Goal: Task Accomplishment & Management: Use online tool/utility

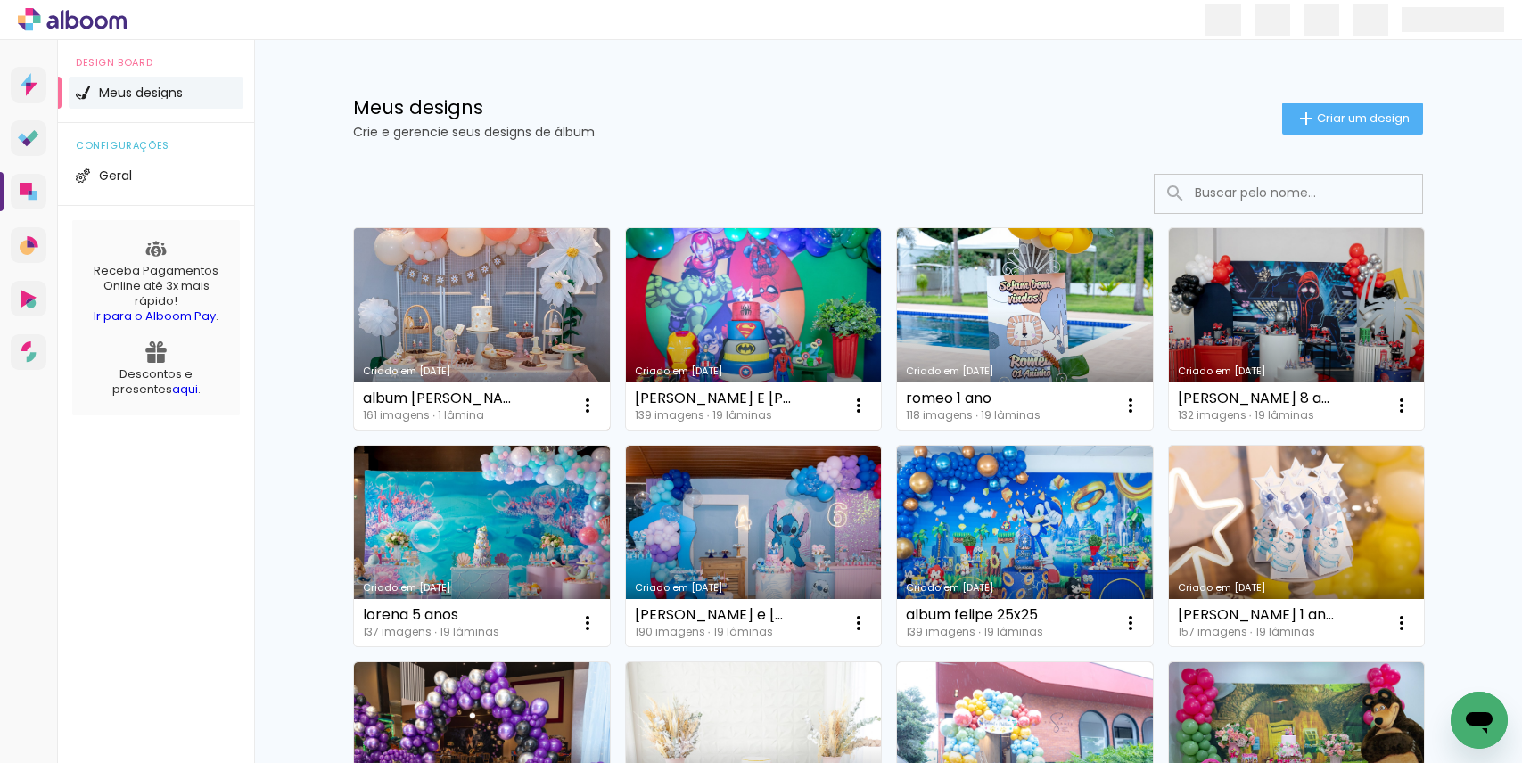
click at [507, 317] on link "Criado em [DATE]" at bounding box center [482, 329] width 256 height 202
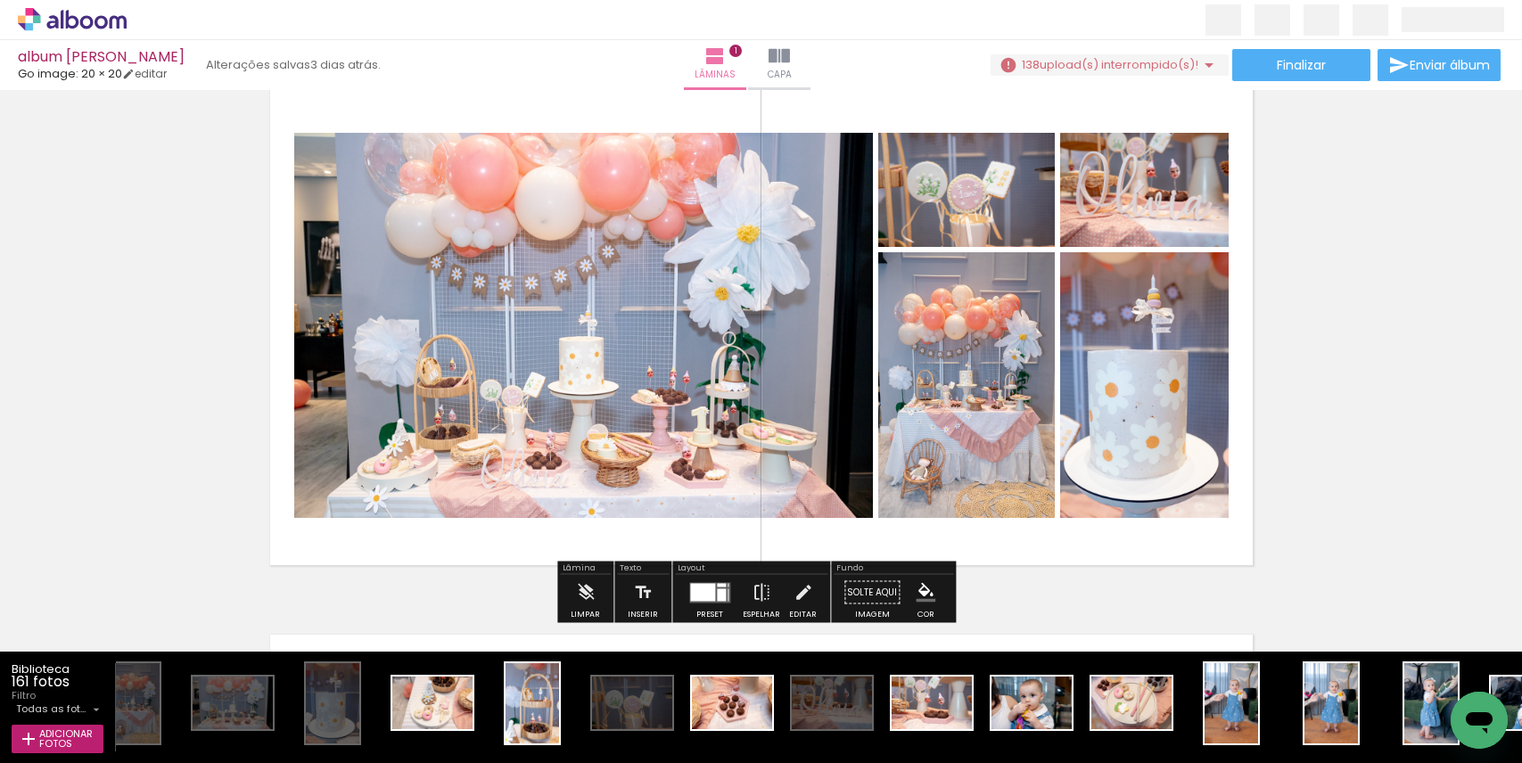
scroll to position [12, 0]
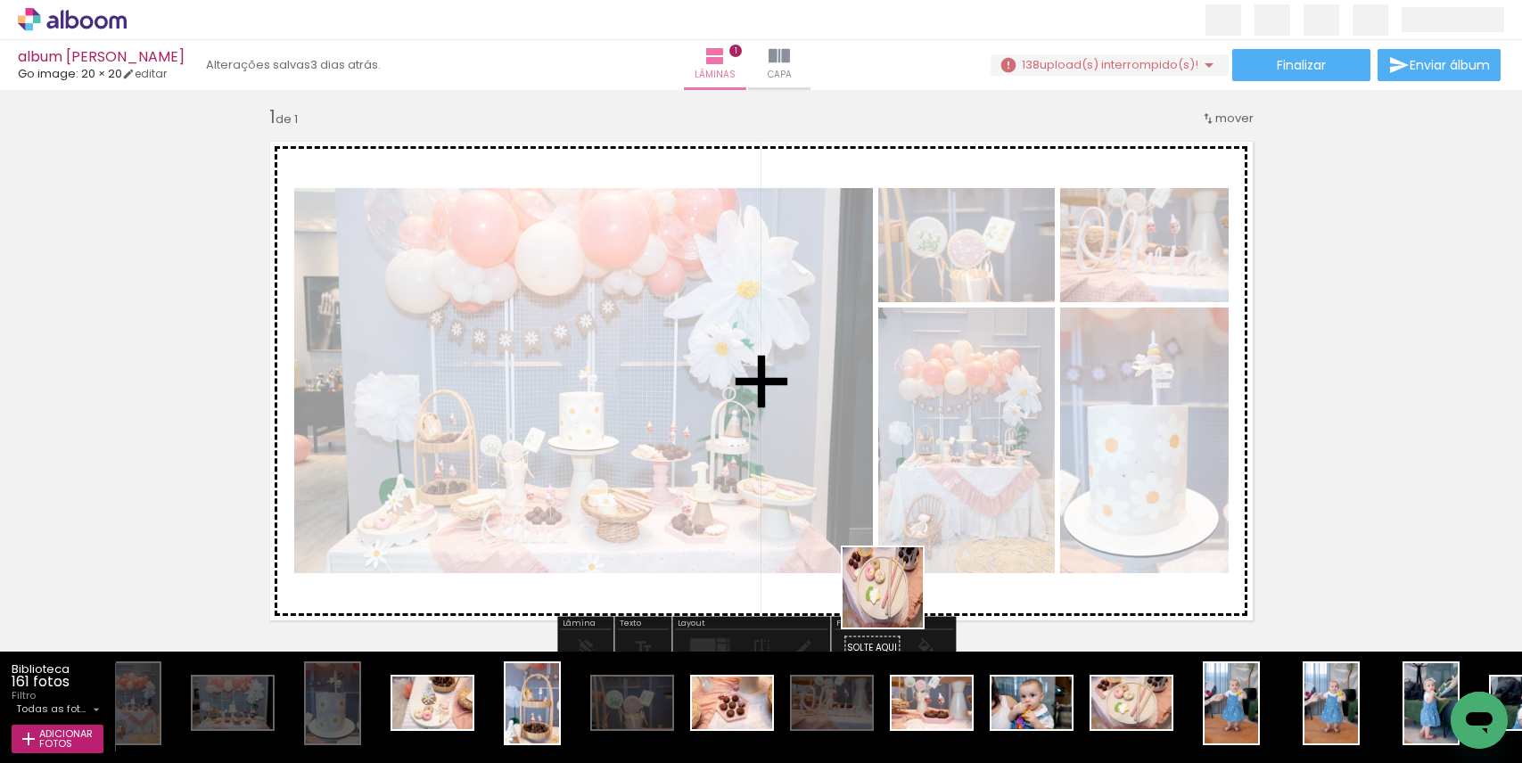
drag, startPoint x: 1136, startPoint y: 715, endPoint x: 896, endPoint y: 601, distance: 265.7
click at [896, 601] on quentale-workspace at bounding box center [761, 381] width 1522 height 763
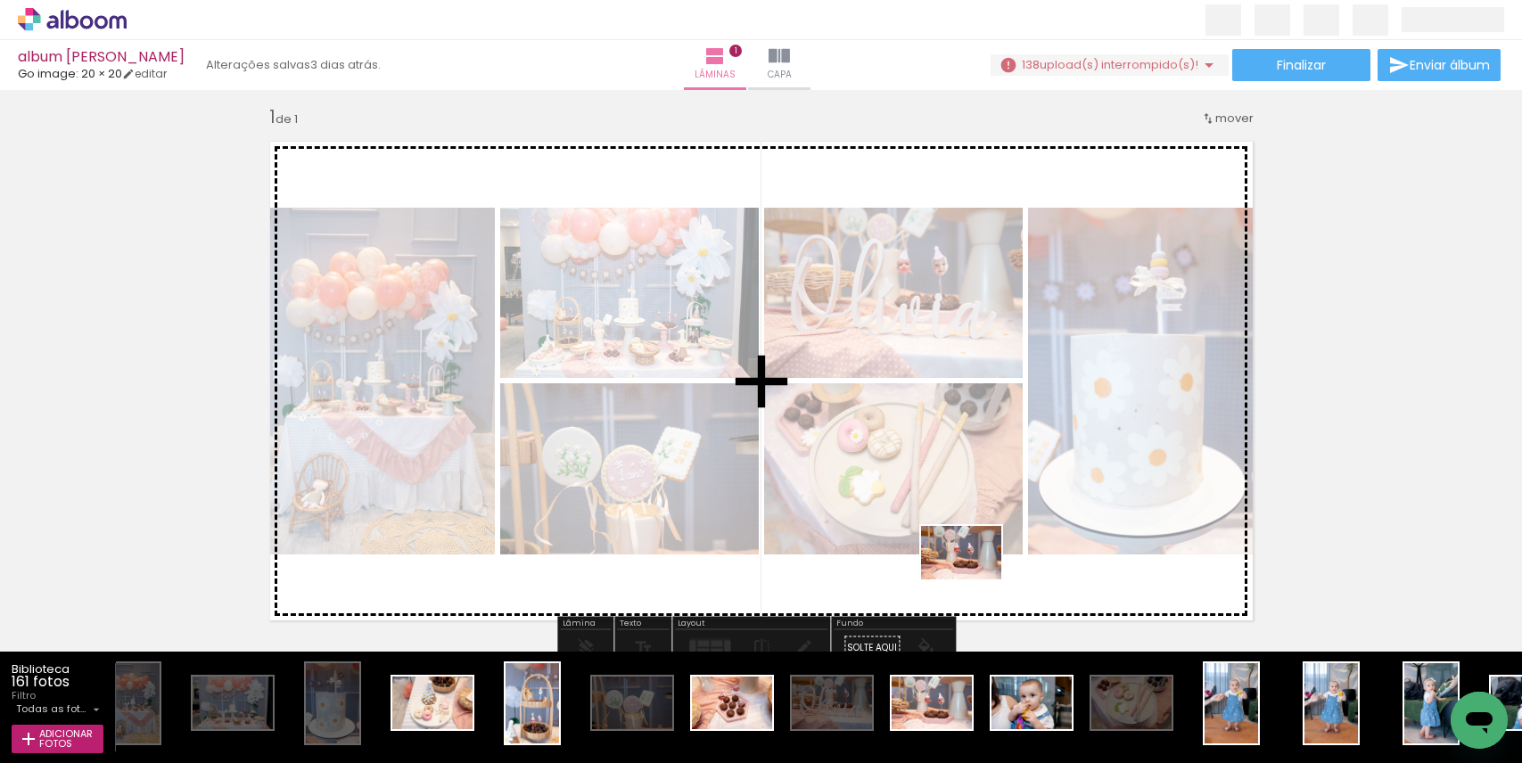
drag, startPoint x: 941, startPoint y: 709, endPoint x: 975, endPoint y: 581, distance: 132.8
click at [975, 581] on quentale-workspace at bounding box center [761, 381] width 1522 height 763
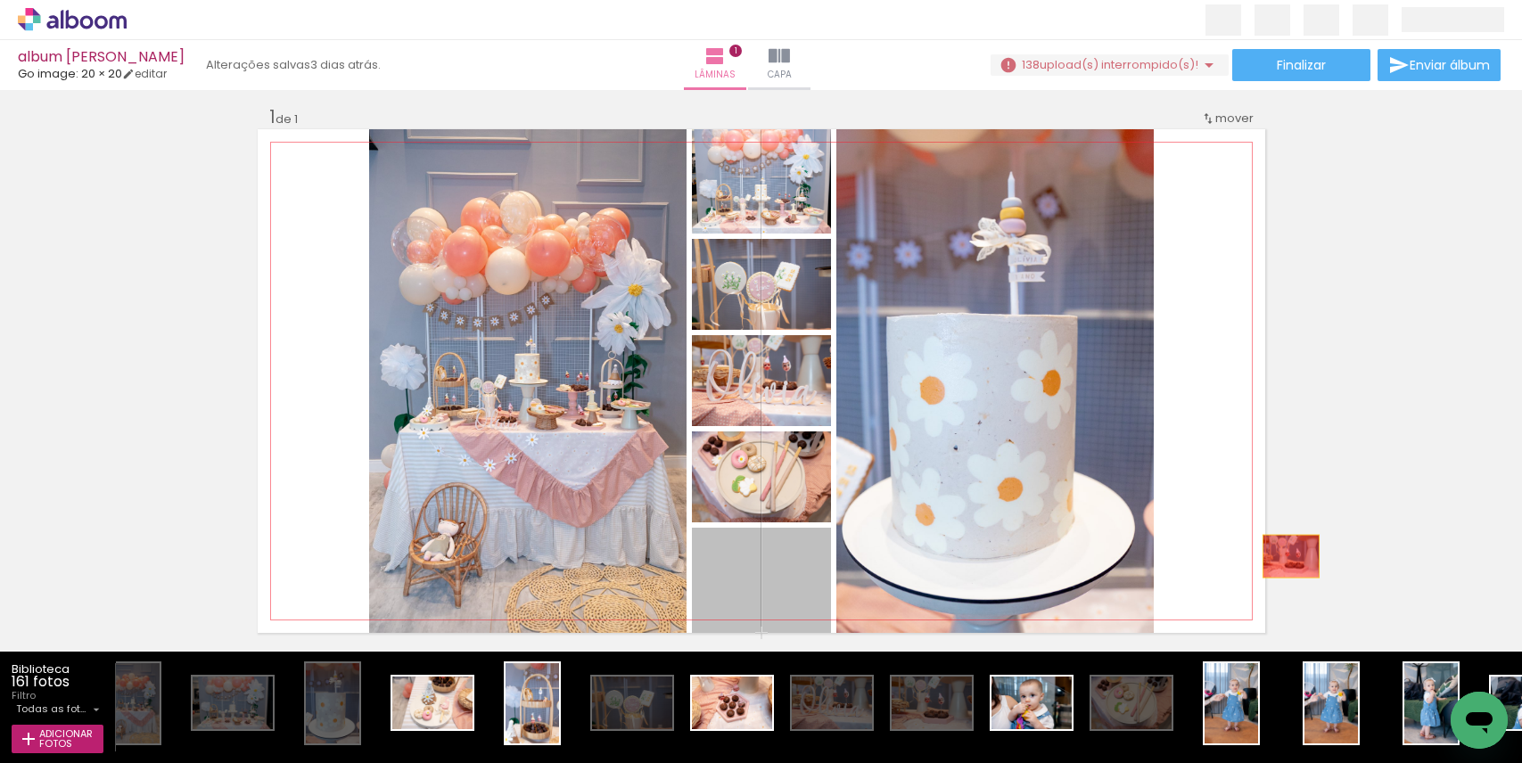
drag, startPoint x: 793, startPoint y: 589, endPoint x: 1331, endPoint y: 553, distance: 539.0
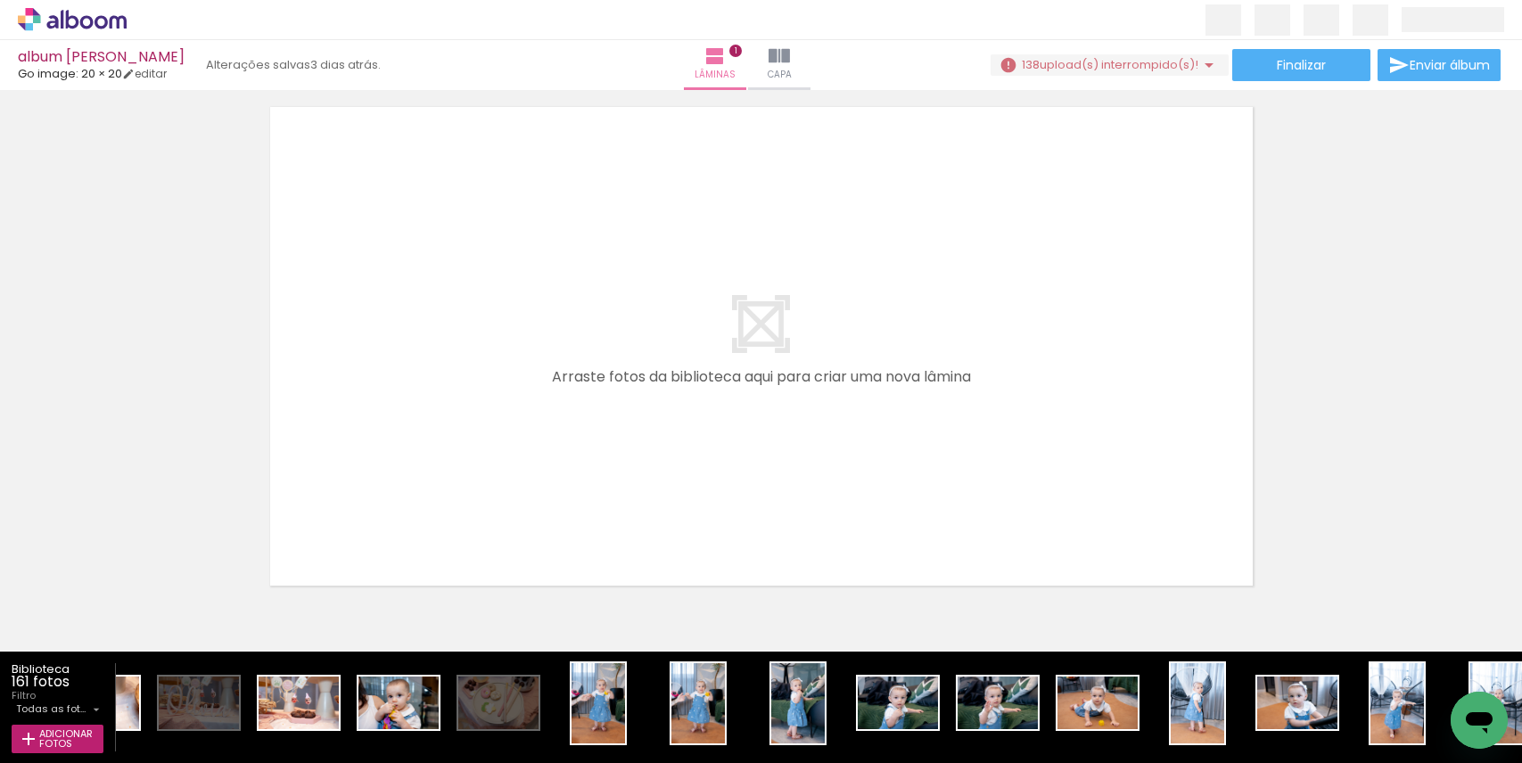
scroll to position [0, 695]
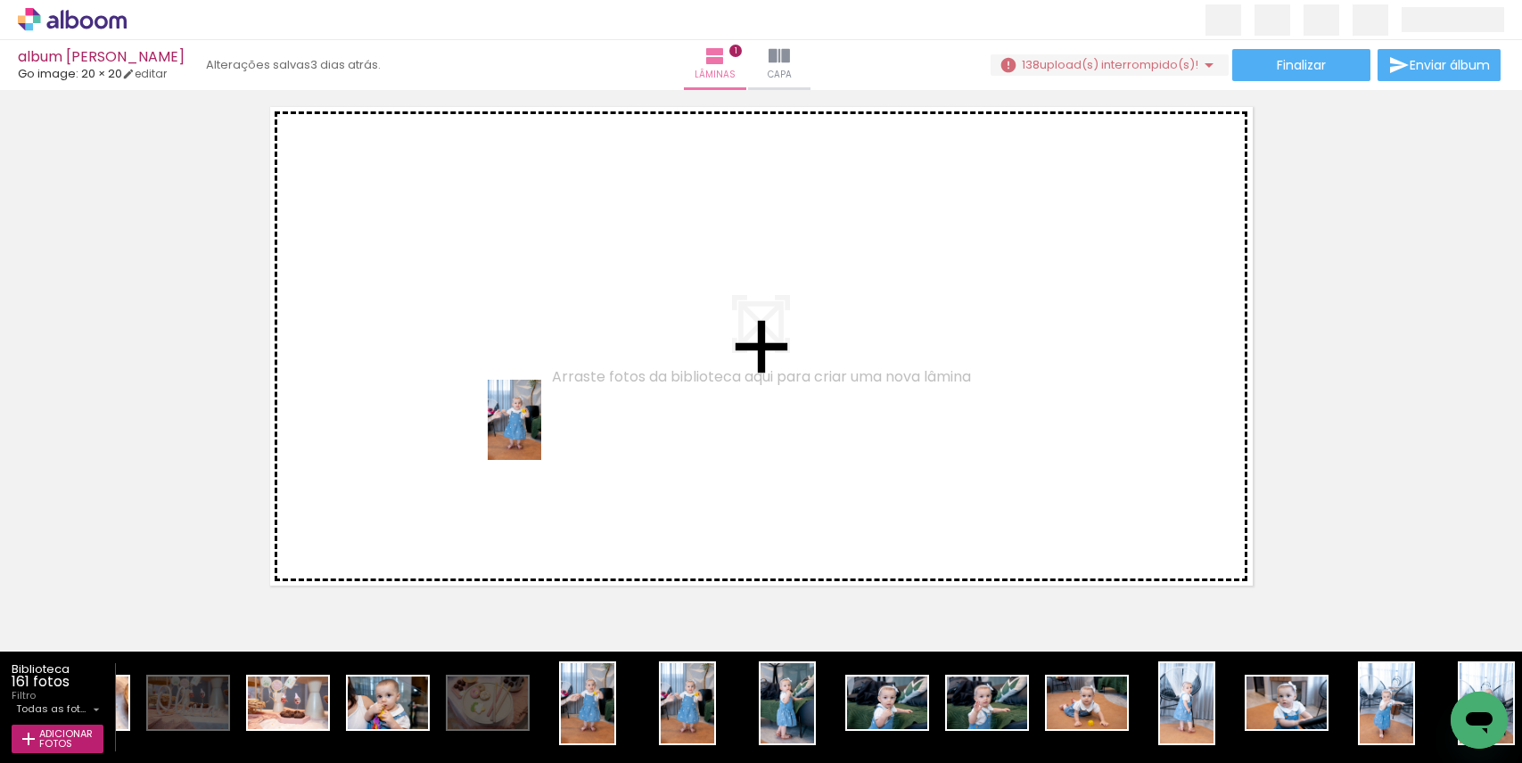
drag, startPoint x: 679, startPoint y: 712, endPoint x: 541, endPoint y: 433, distance: 310.3
click at [541, 433] on quentale-workspace at bounding box center [761, 381] width 1522 height 763
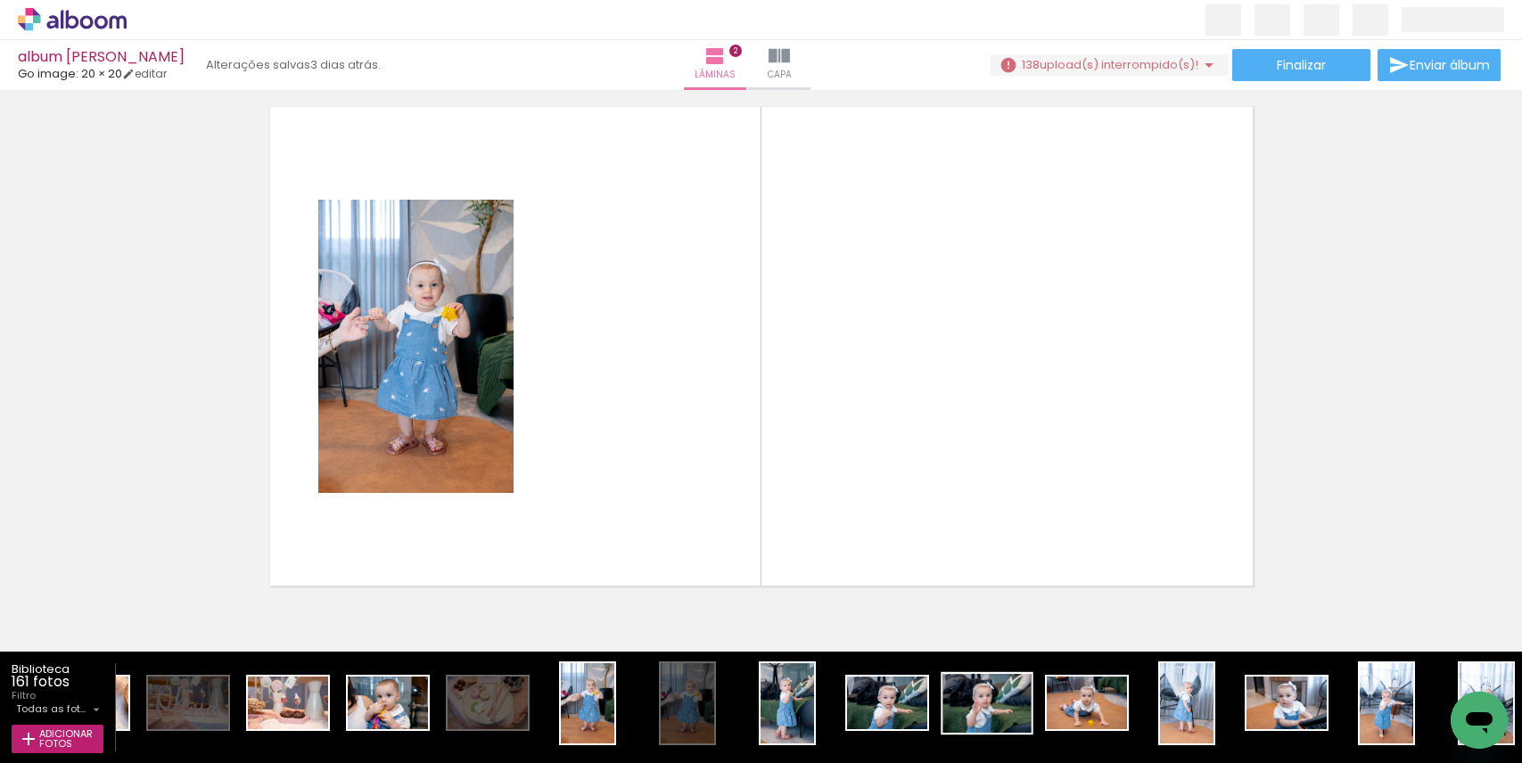
scroll to position [571, 0]
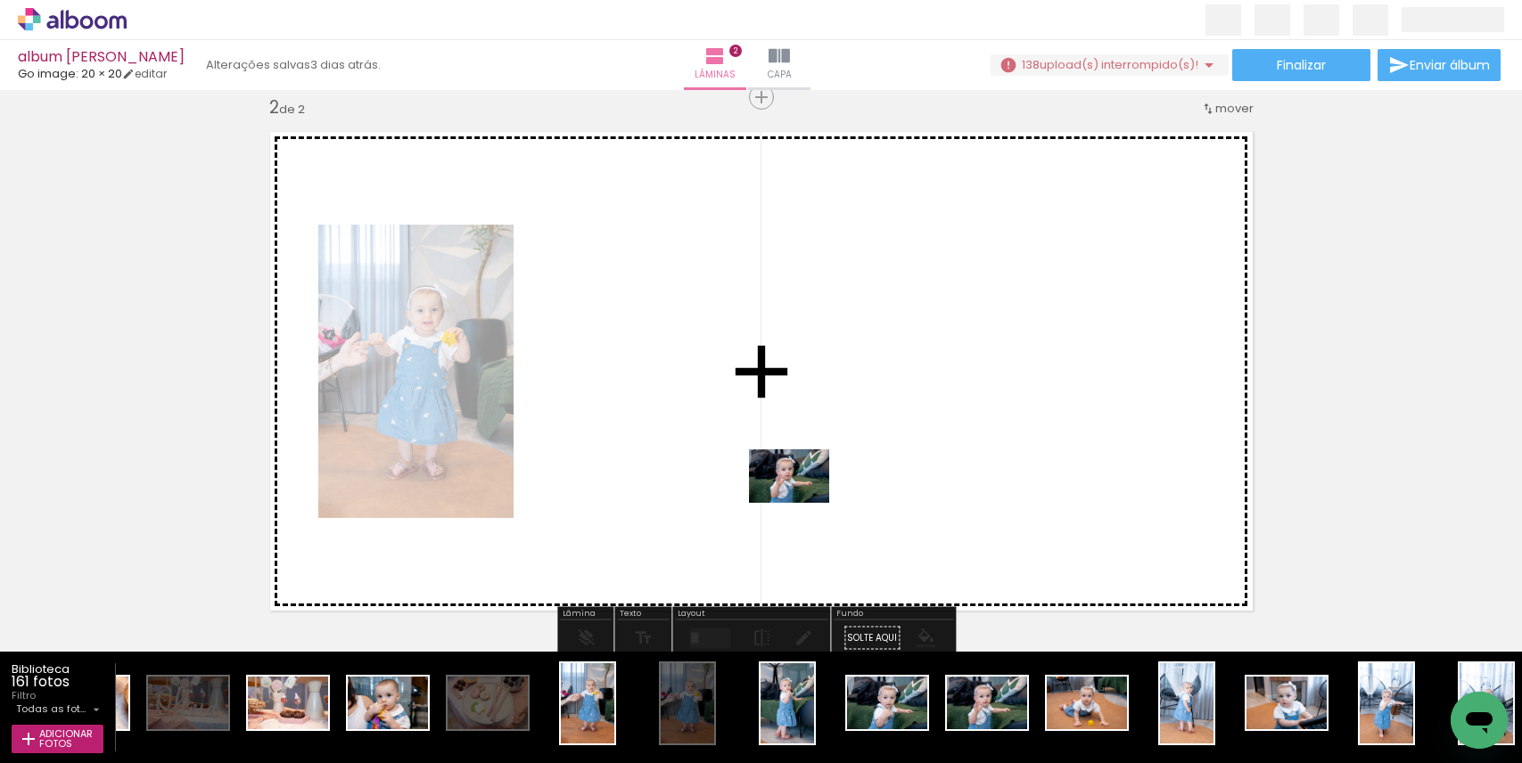
drag, startPoint x: 974, startPoint y: 699, endPoint x: 730, endPoint y: 476, distance: 330.1
click at [730, 476] on quentale-workspace at bounding box center [761, 381] width 1522 height 763
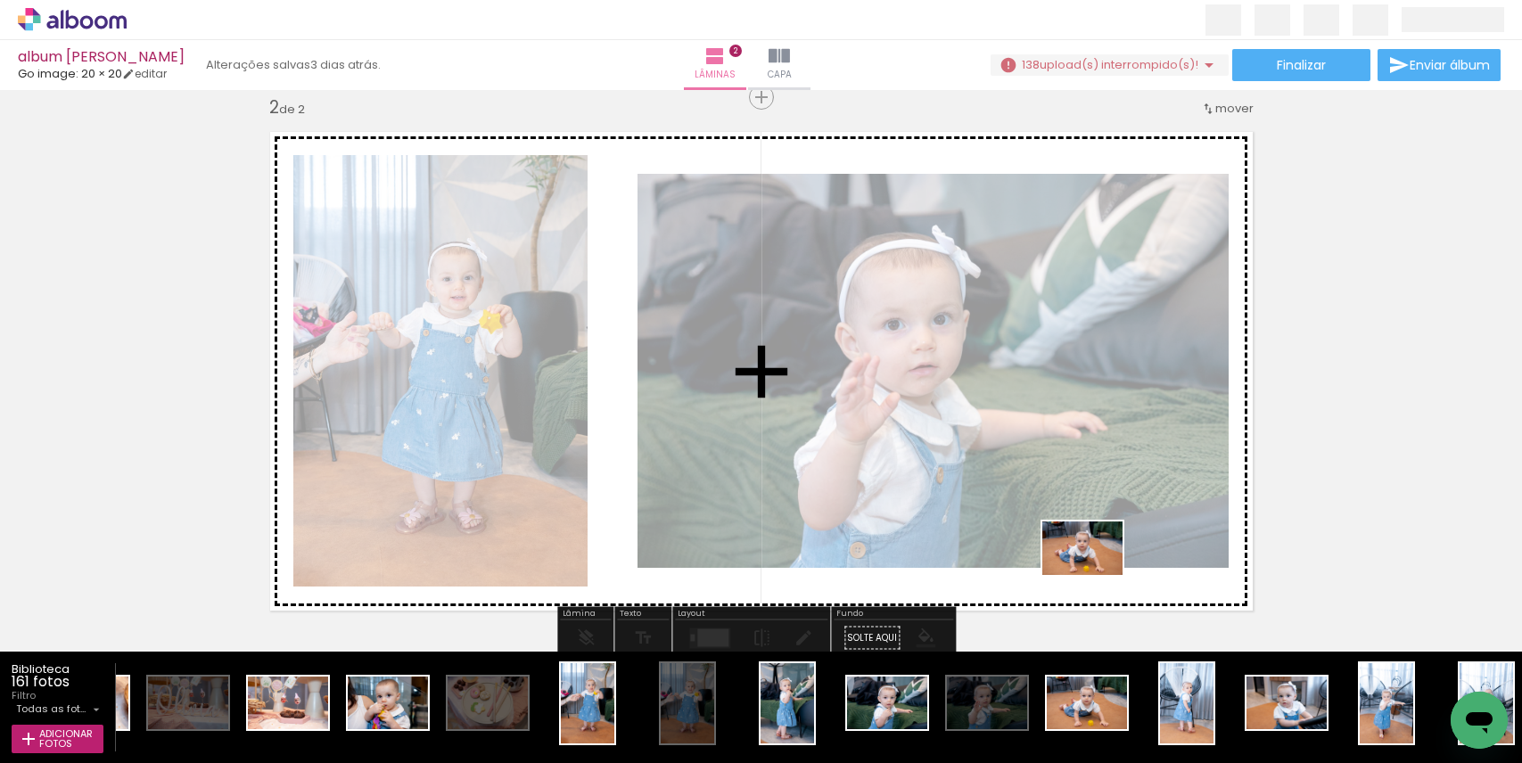
drag, startPoint x: 1093, startPoint y: 713, endPoint x: 1096, endPoint y: 574, distance: 138.3
click at [1096, 574] on quentale-workspace at bounding box center [761, 381] width 1522 height 763
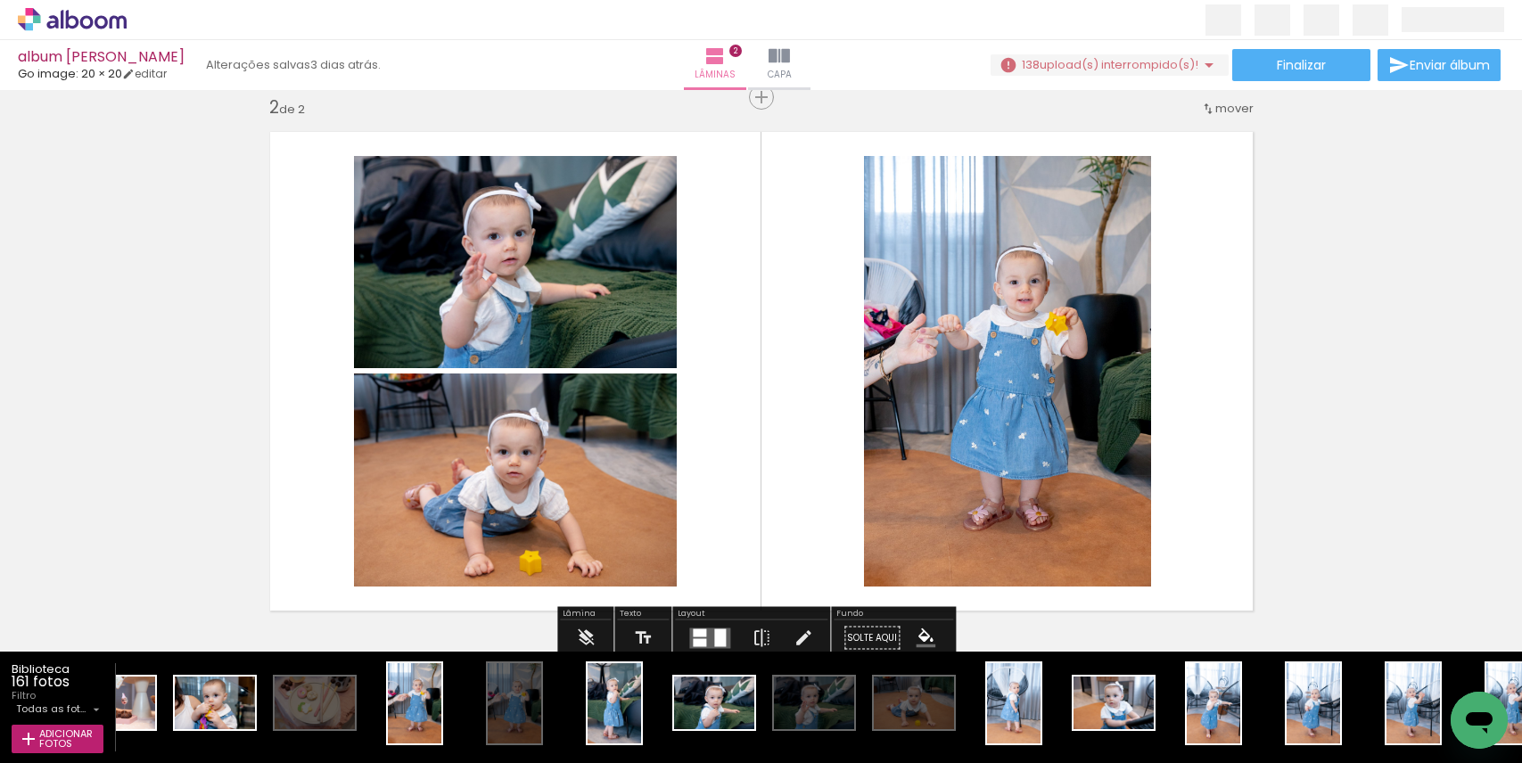
scroll to position [0, 899]
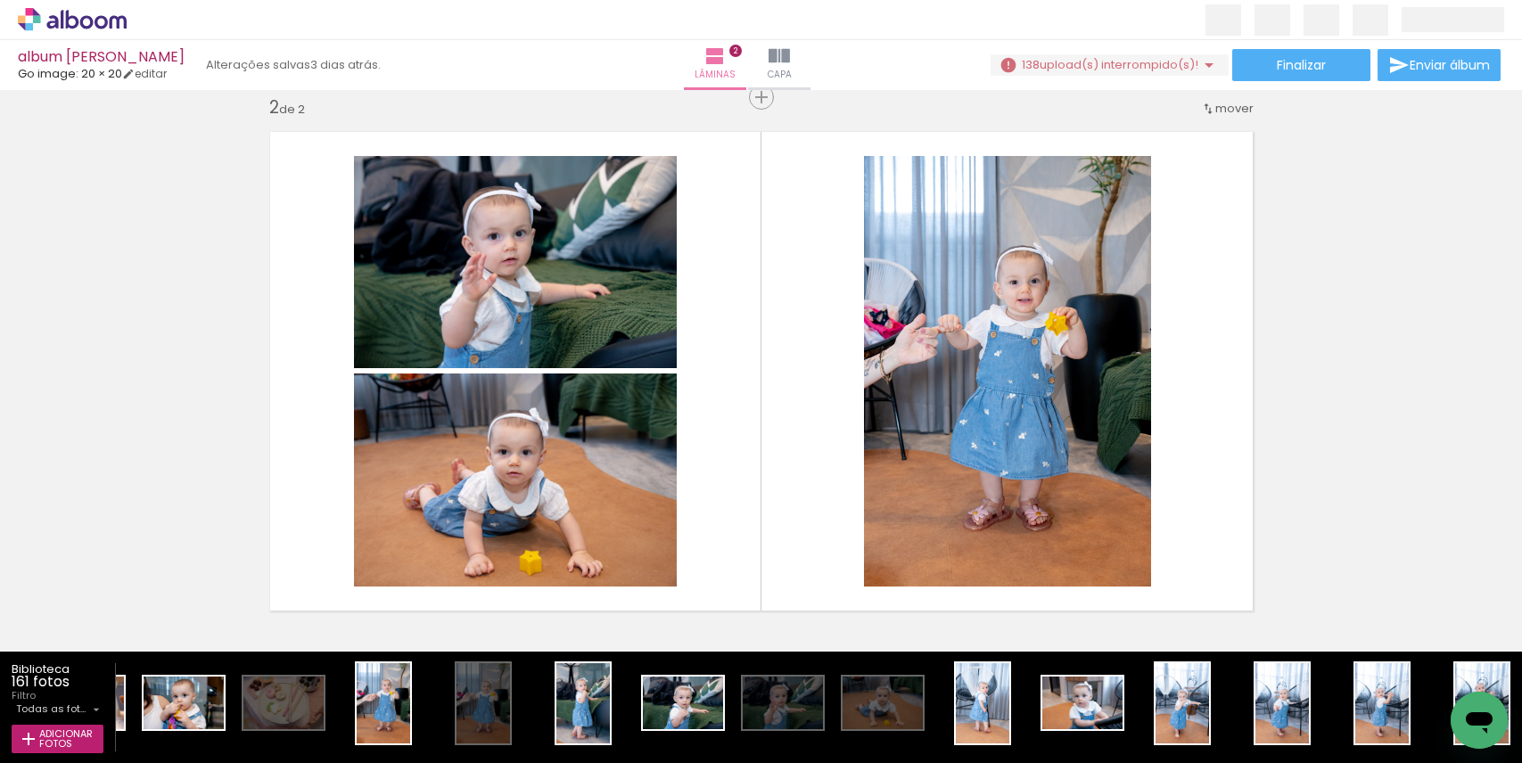
drag, startPoint x: 284, startPoint y: 757, endPoint x: 327, endPoint y: 758, distance: 42.8
click at [327, 758] on iron-horizontal-list at bounding box center [819, 707] width 1406 height 111
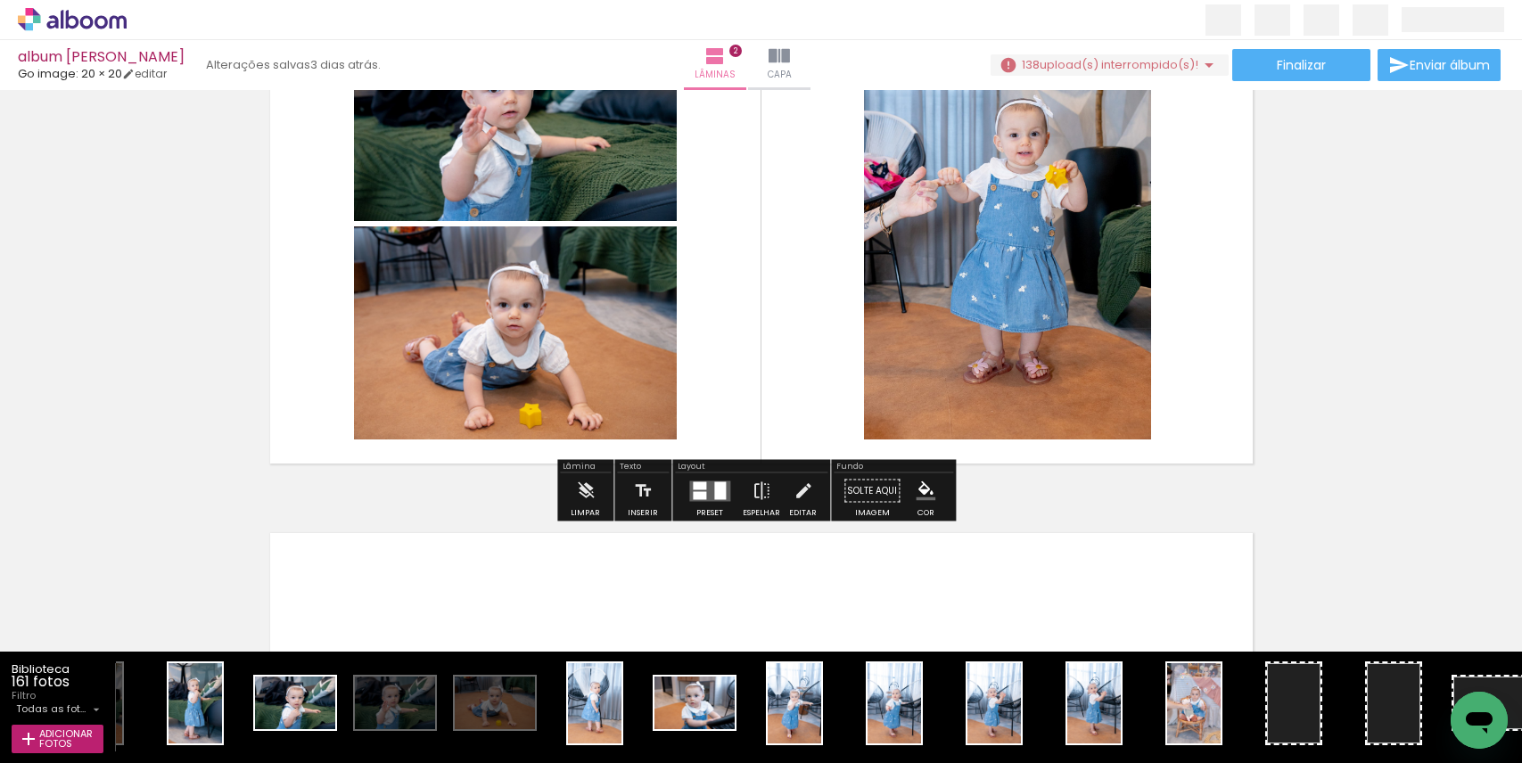
scroll to position [714, 0]
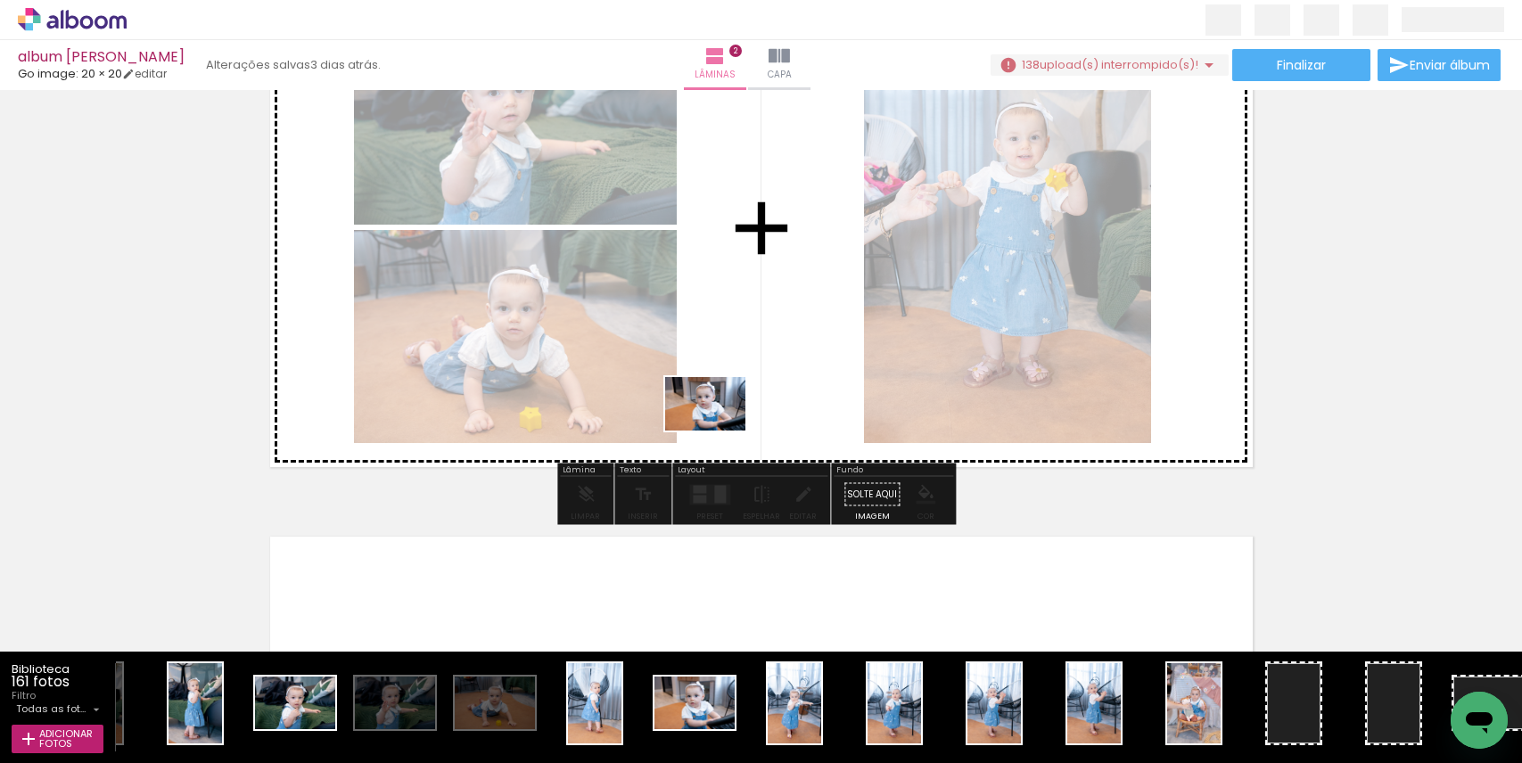
drag, startPoint x: 697, startPoint y: 706, endPoint x: 720, endPoint y: 434, distance: 272.9
click at [719, 431] on quentale-workspace at bounding box center [761, 381] width 1522 height 763
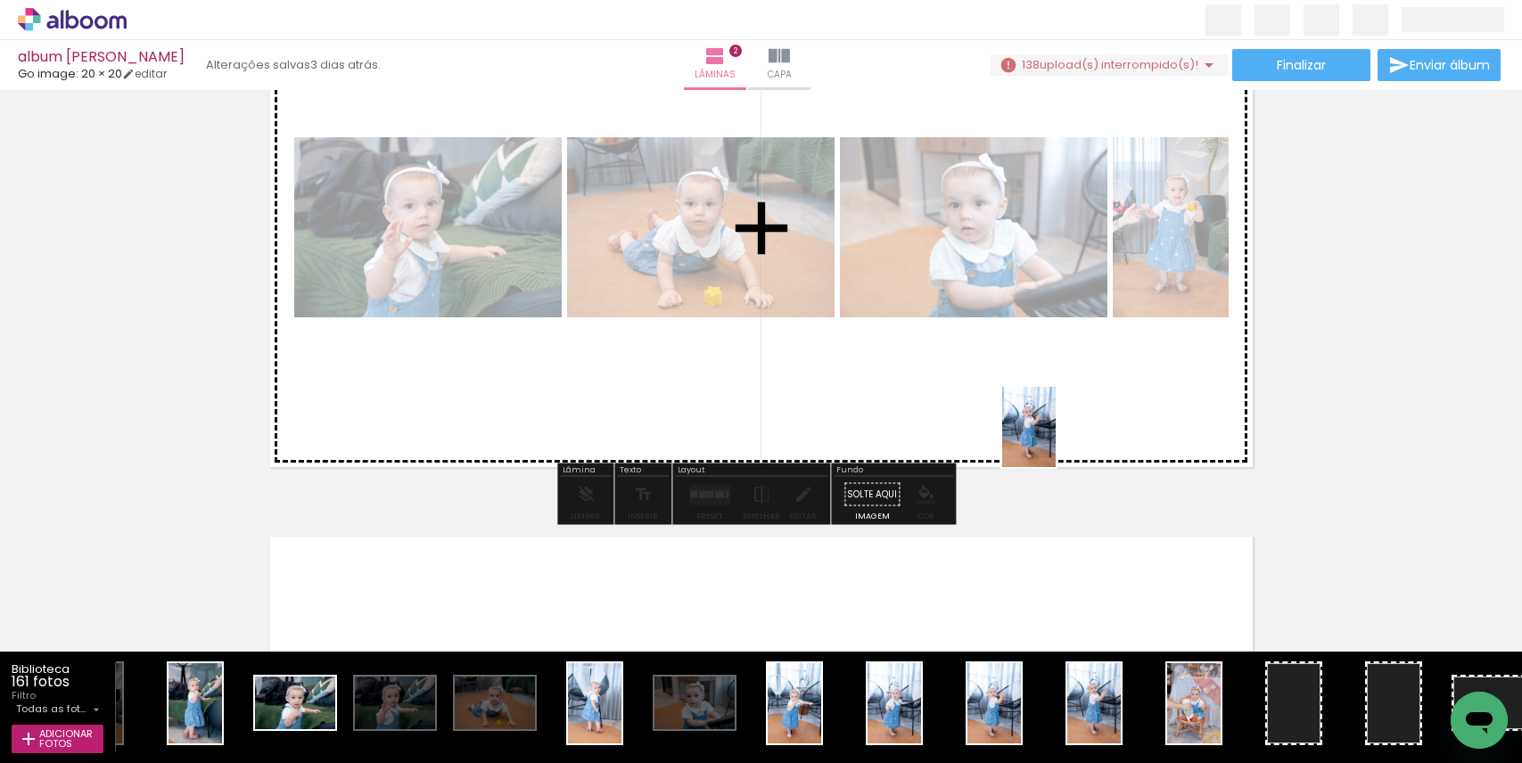
drag, startPoint x: 1091, startPoint y: 708, endPoint x: 1056, endPoint y: 441, distance: 269.8
click at [1056, 441] on quentale-workspace at bounding box center [761, 381] width 1522 height 763
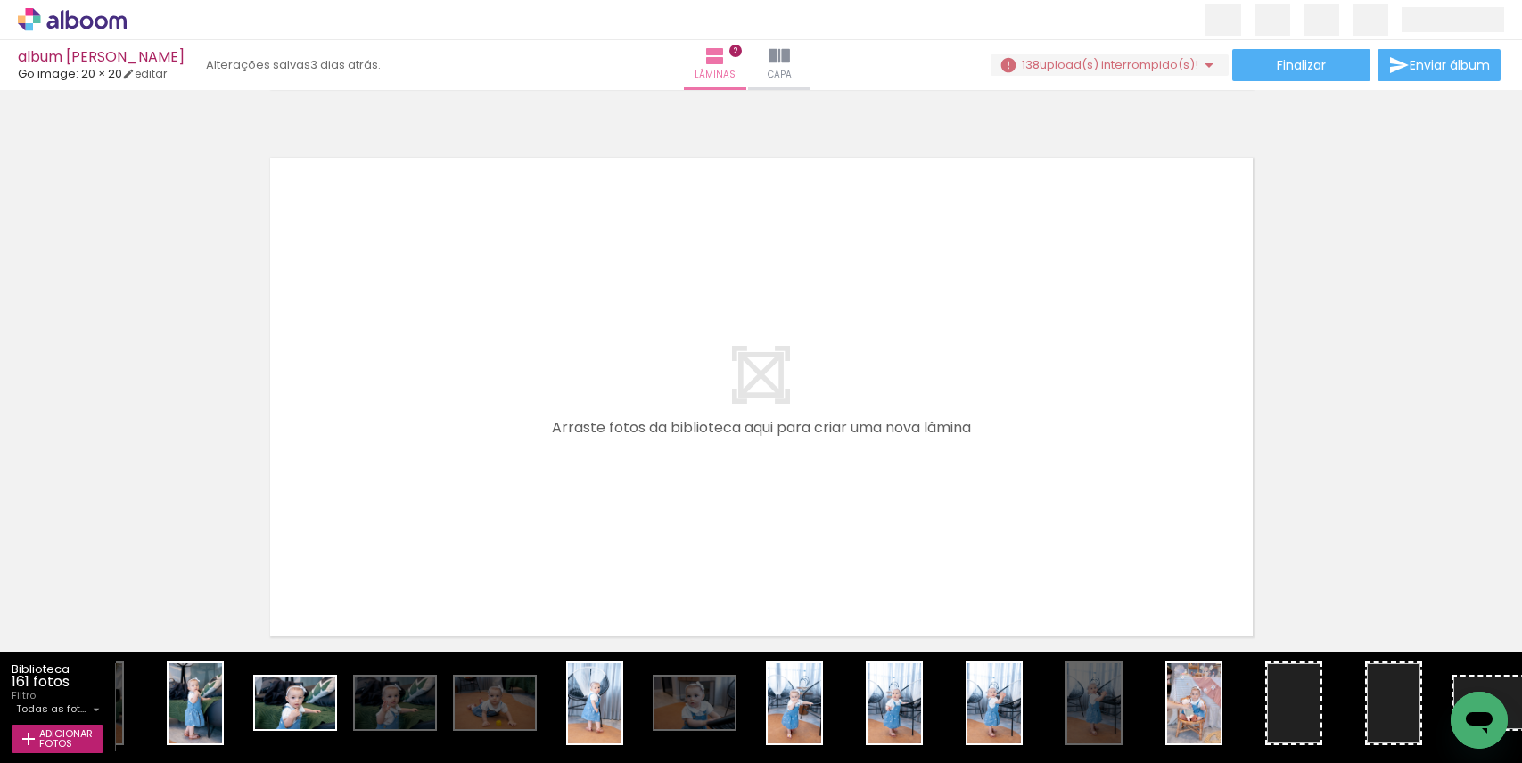
scroll to position [0, 1297]
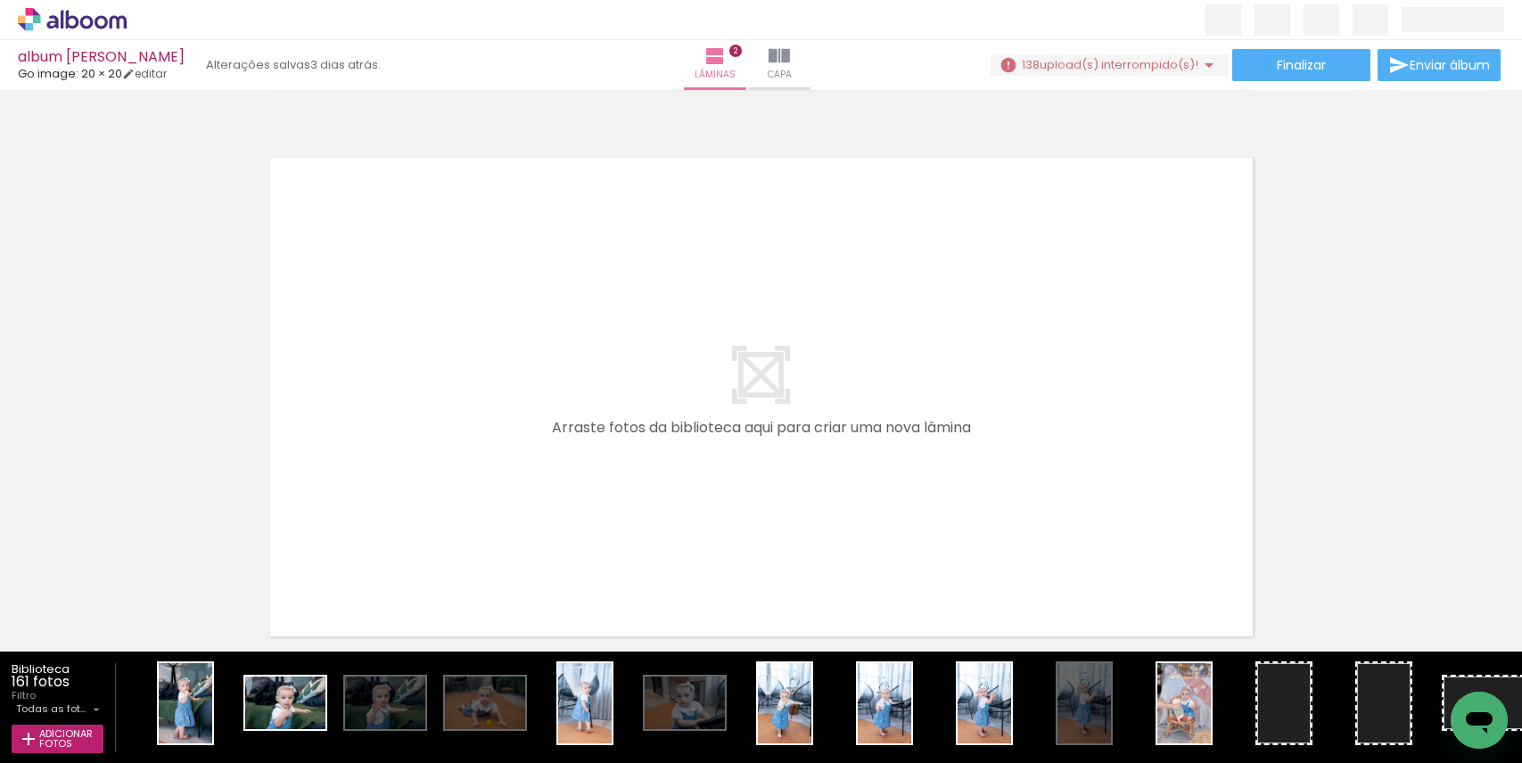
drag, startPoint x: 341, startPoint y: 758, endPoint x: 366, endPoint y: 758, distance: 25.0
click at [366, 758] on iron-horizontal-list at bounding box center [819, 707] width 1406 height 111
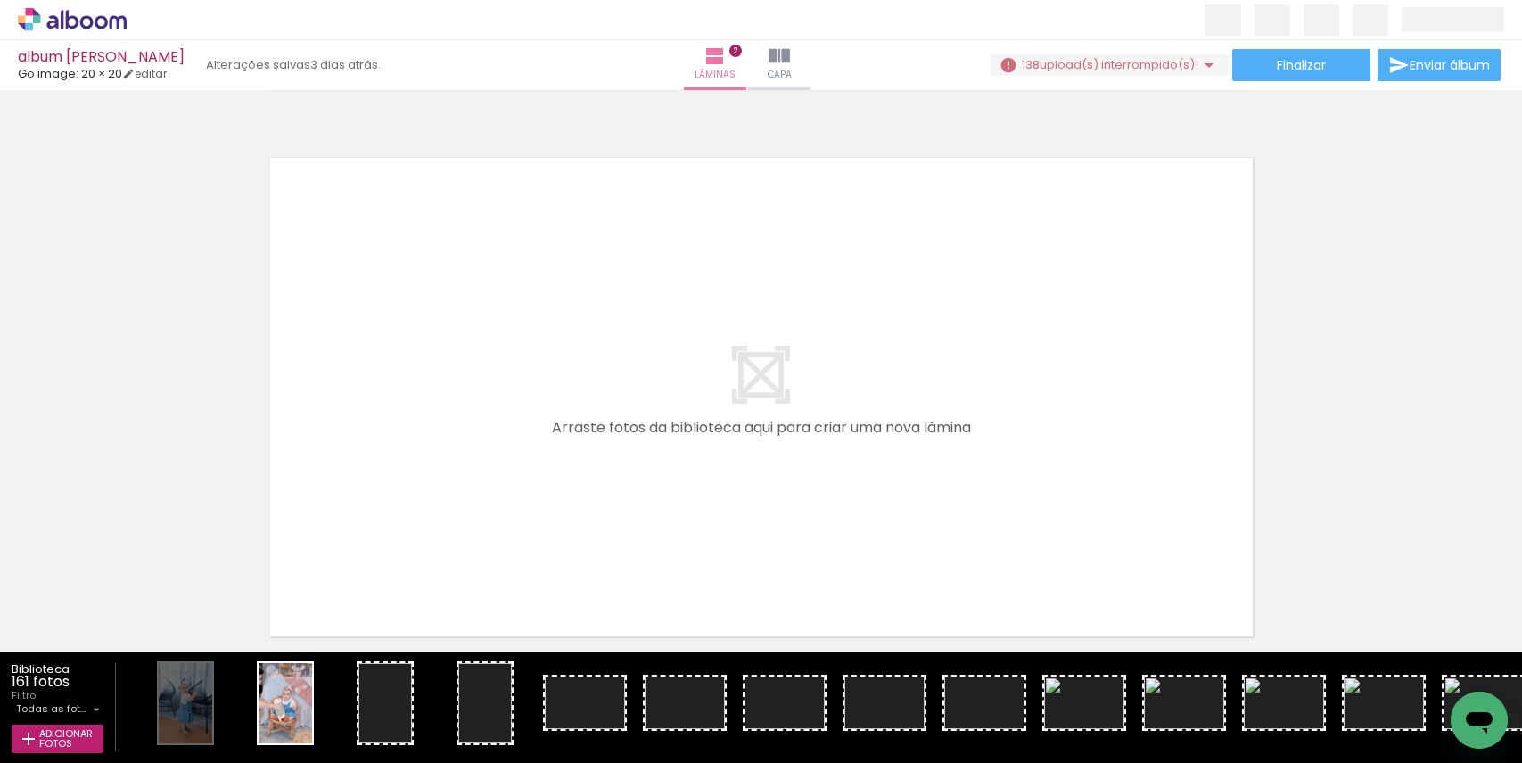
scroll to position [0, 2205]
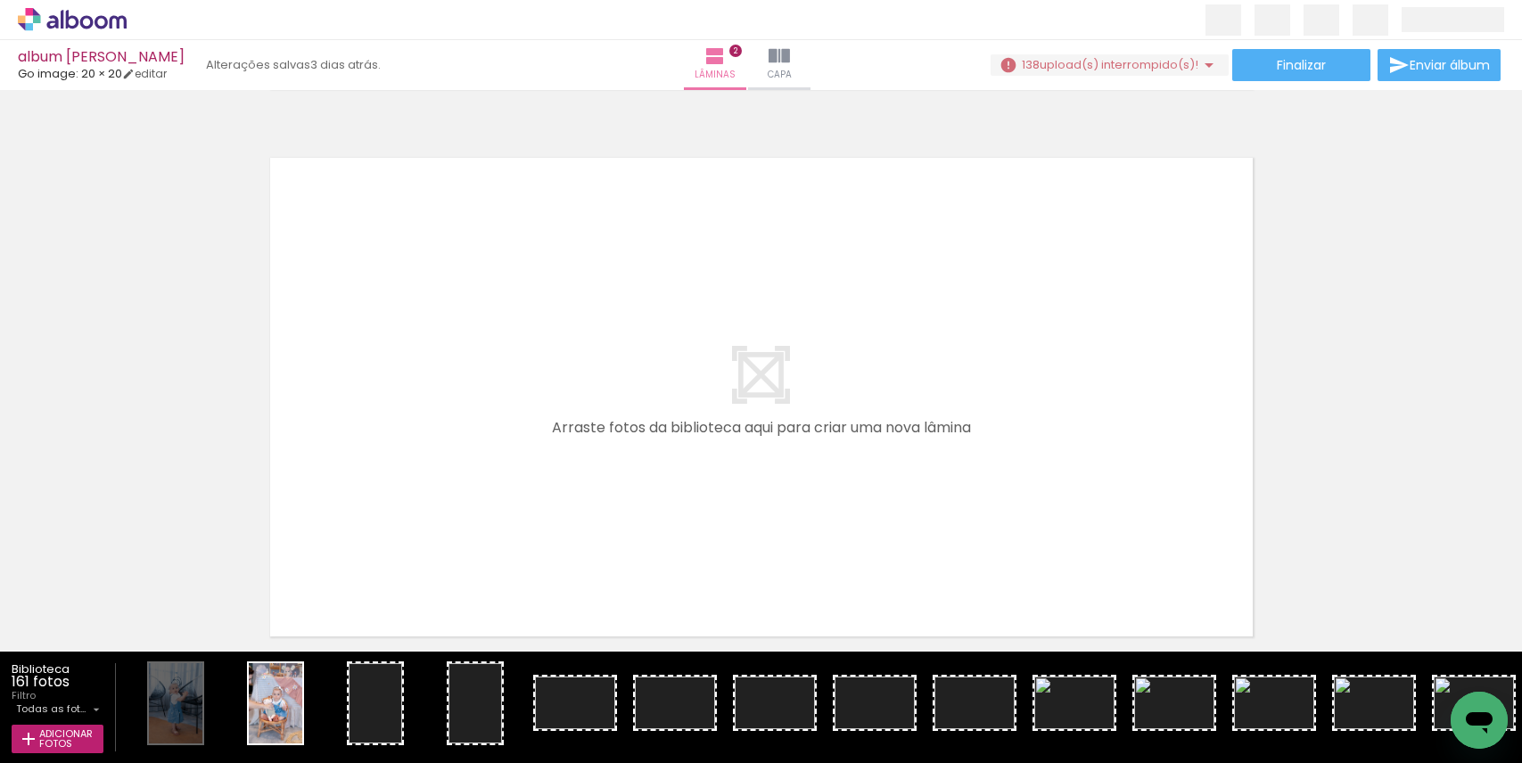
click at [1154, 62] on span "upload(s) interrompido(s)!" at bounding box center [1119, 64] width 159 height 17
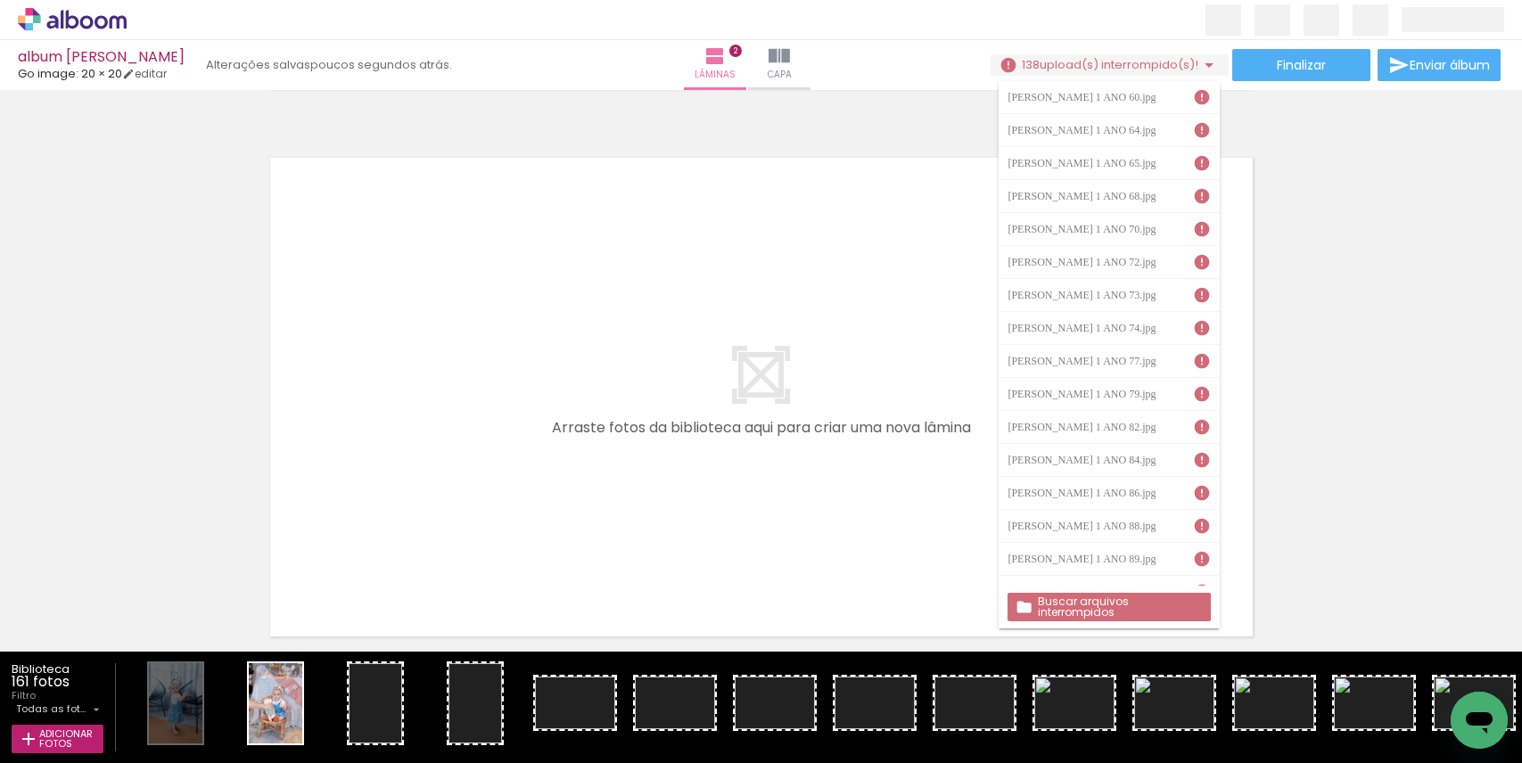
click at [0, 0] on slot "Buscar arquivos interrompidos" at bounding box center [0, 0] width 0 height 0
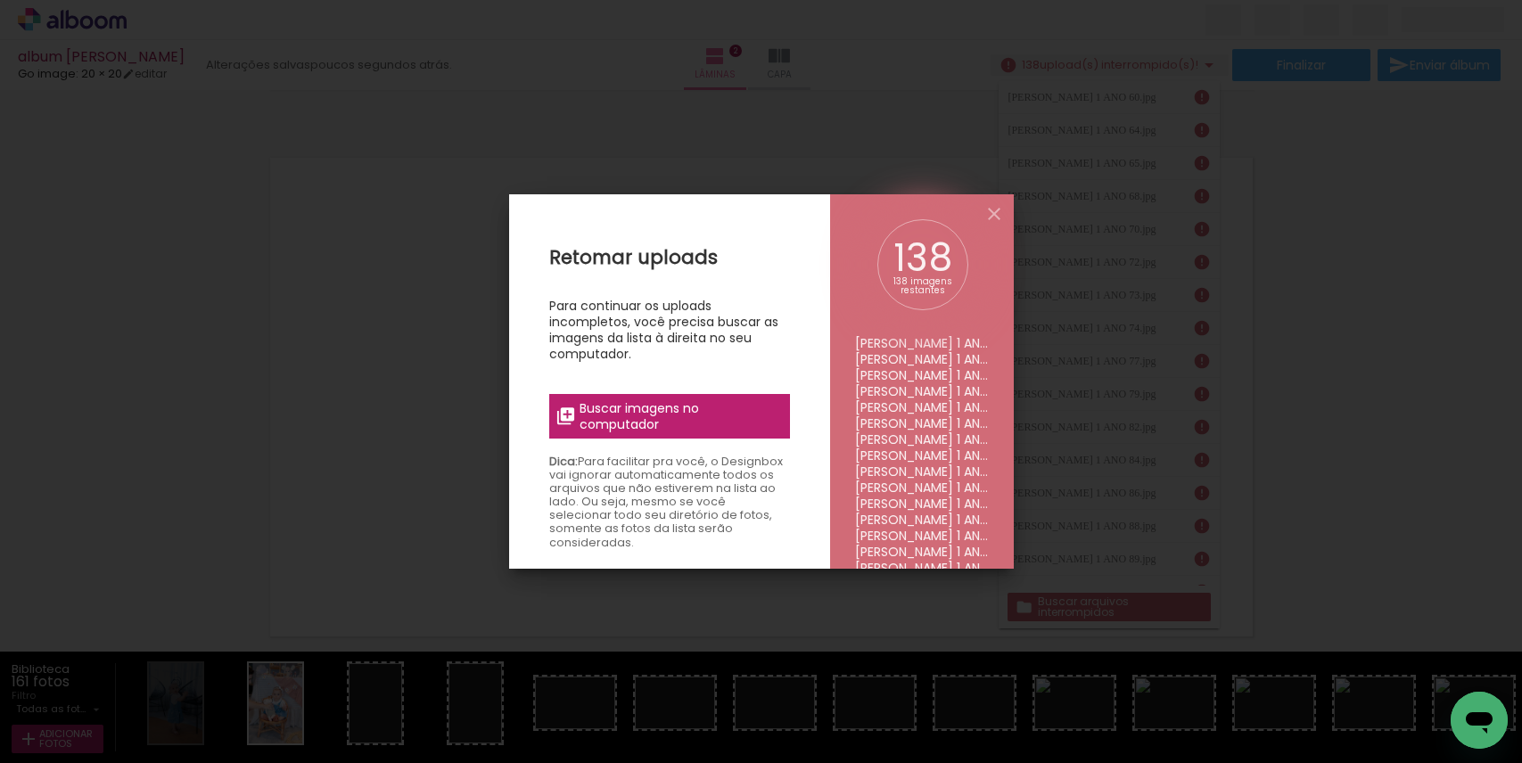
click at [632, 415] on span "Buscar imagens no computador" at bounding box center [679, 416] width 199 height 32
click at [0, 0] on input "file" at bounding box center [0, 0] width 0 height 0
click at [670, 414] on span "Buscar imagens no computador" at bounding box center [679, 416] width 199 height 32
click at [0, 0] on input "file" at bounding box center [0, 0] width 0 height 0
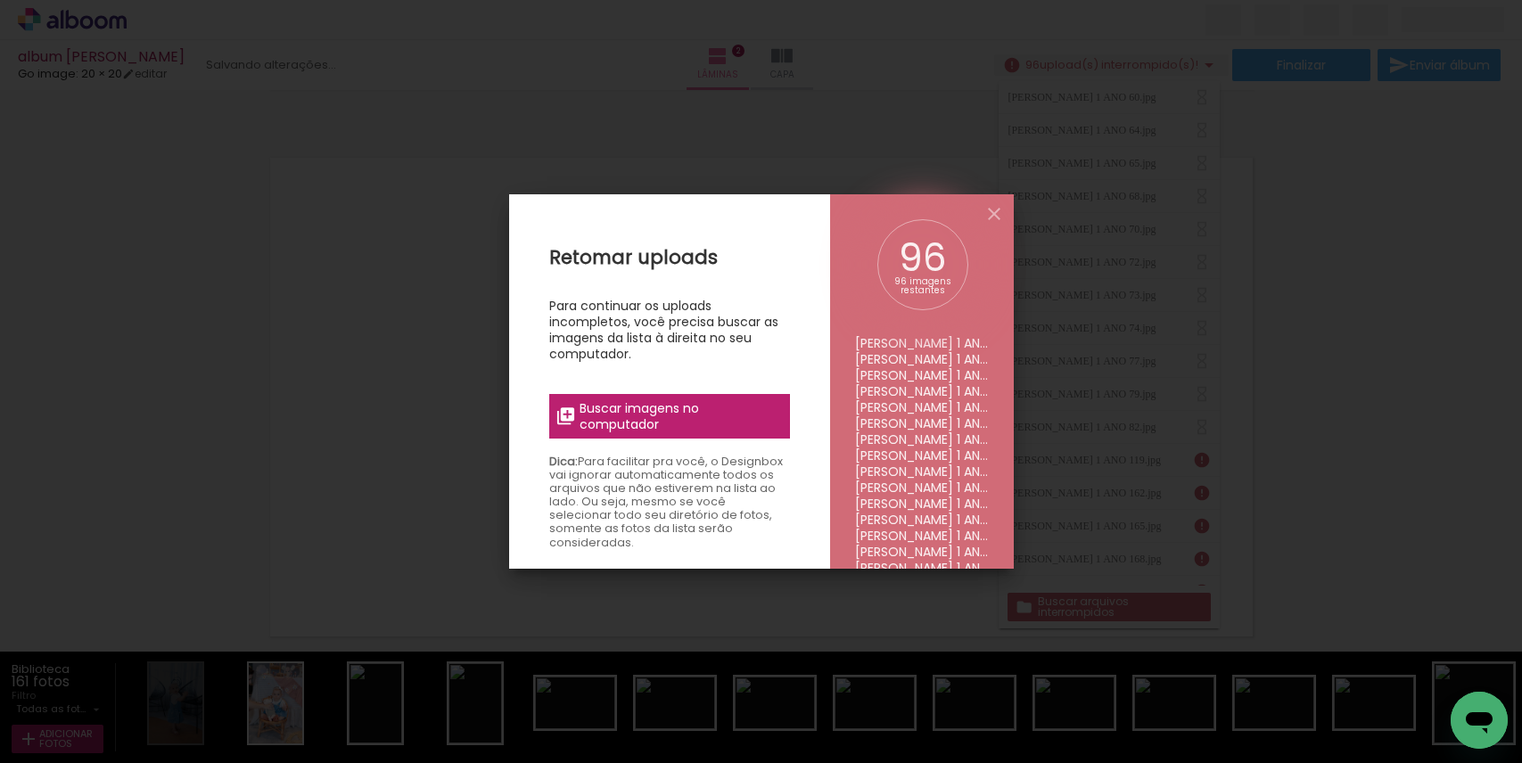
scroll to position [0, 0]
click at [640, 416] on span "Buscar imagens no computador" at bounding box center [679, 416] width 199 height 32
click at [0, 0] on input "file" at bounding box center [0, 0] width 0 height 0
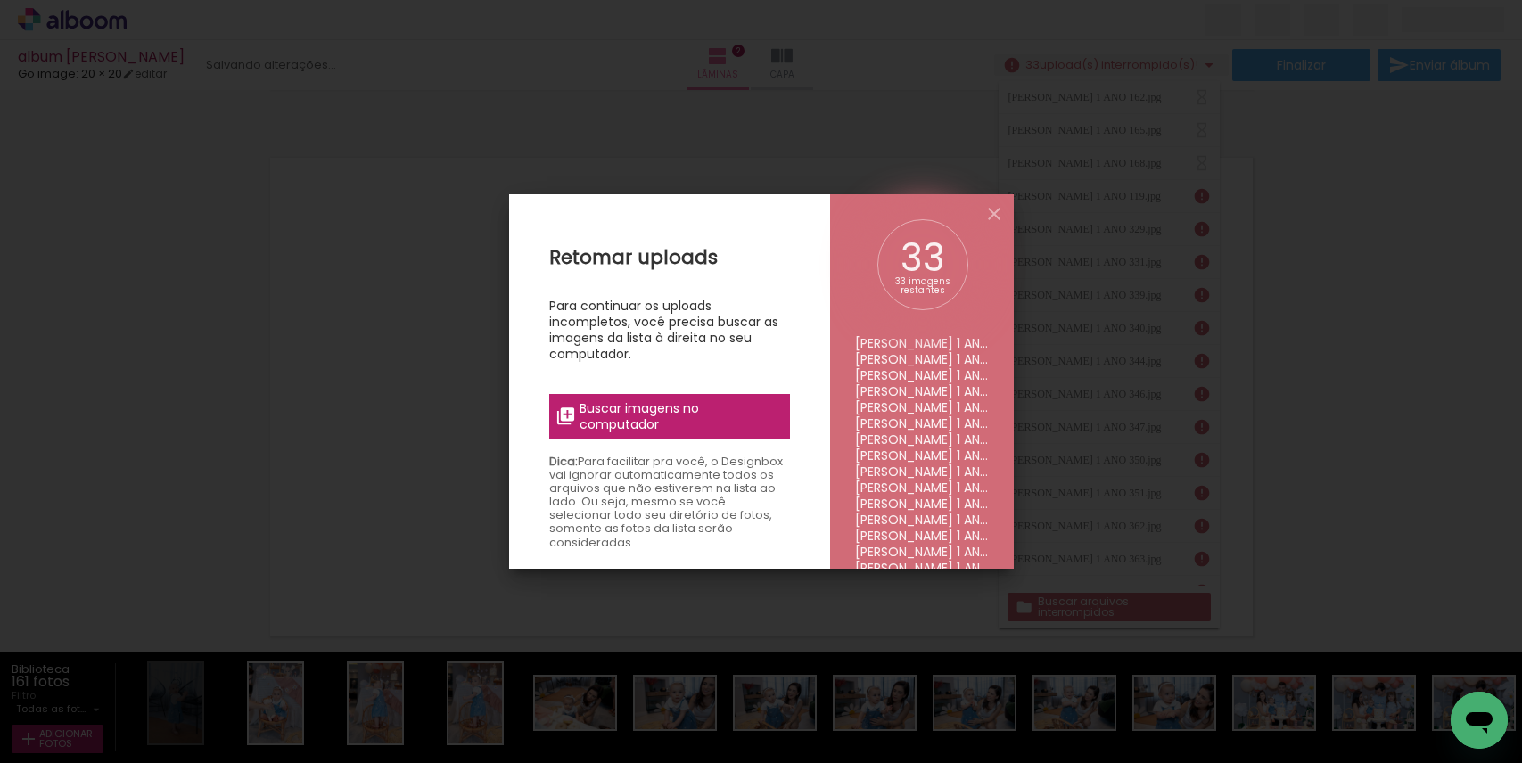
click at [675, 414] on span "Buscar imagens no computador" at bounding box center [679, 416] width 199 height 32
click at [0, 0] on input "file" at bounding box center [0, 0] width 0 height 0
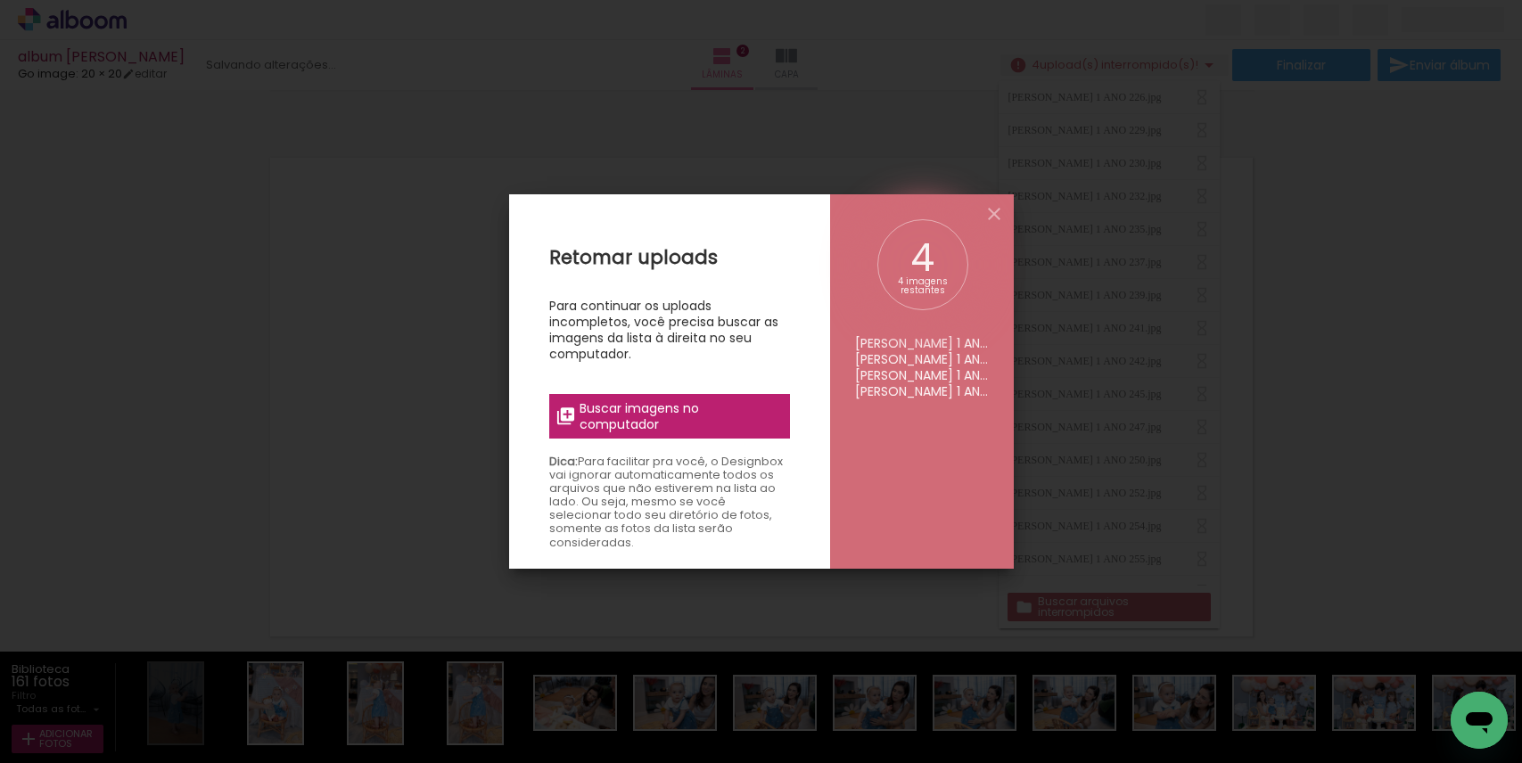
click at [651, 417] on span "Buscar imagens no computador" at bounding box center [679, 416] width 199 height 32
click at [0, 0] on input "file" at bounding box center [0, 0] width 0 height 0
click at [641, 415] on span "Buscar imagens no computador" at bounding box center [679, 416] width 199 height 32
click at [0, 0] on input "file" at bounding box center [0, 0] width 0 height 0
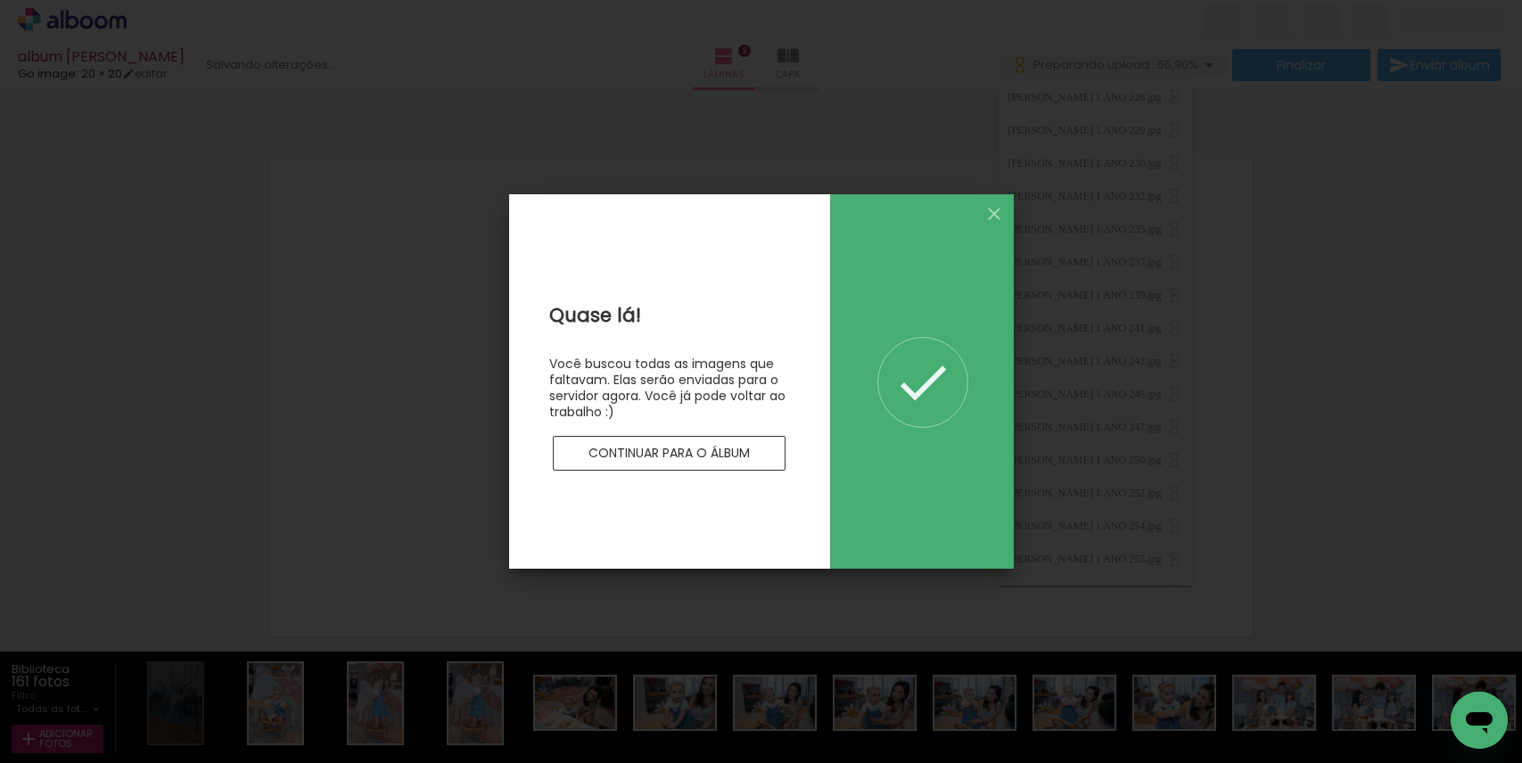
click at [0, 0] on slot "Continuar para o álbum" at bounding box center [0, 0] width 0 height 0
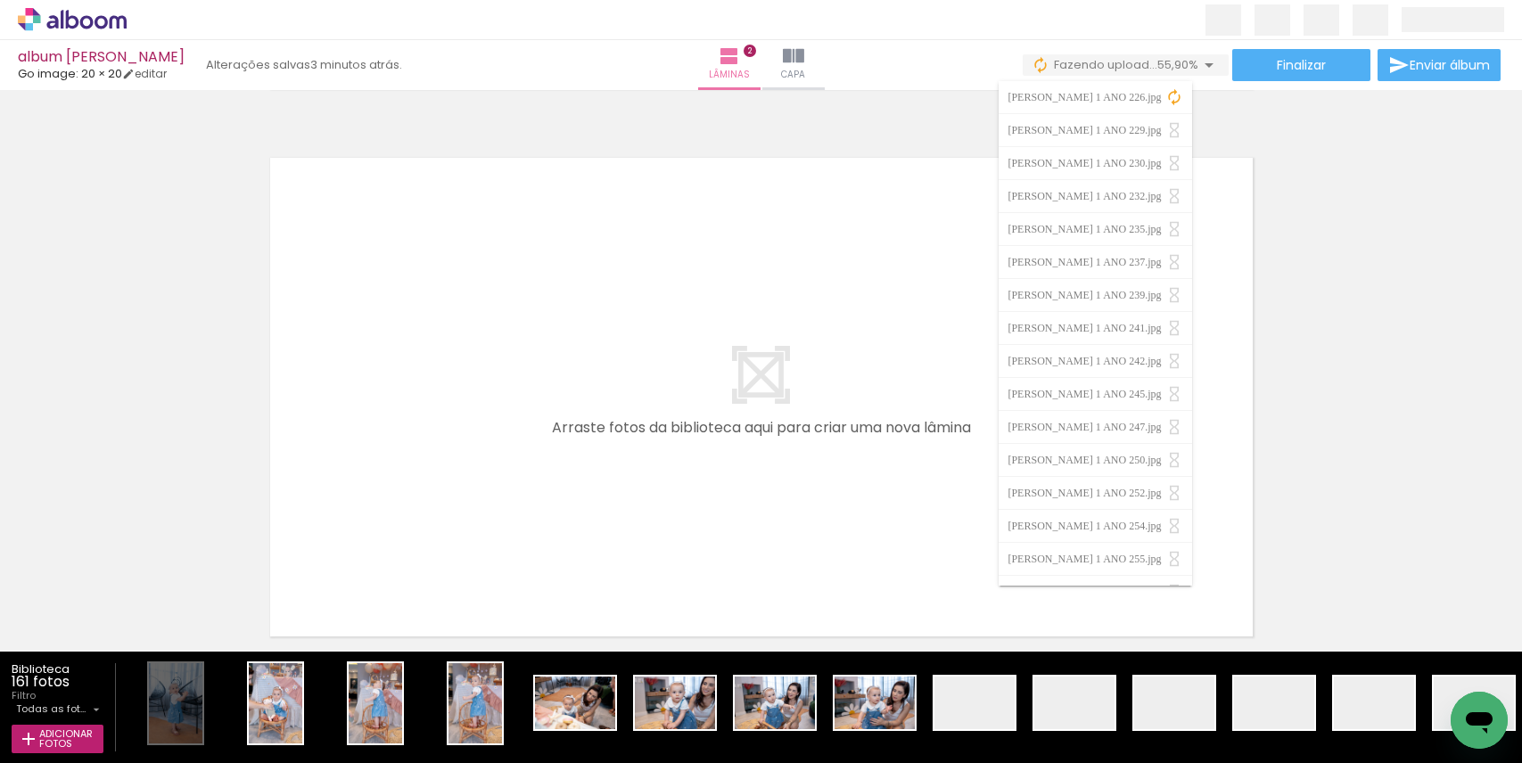
drag, startPoint x: 413, startPoint y: 755, endPoint x: 450, endPoint y: 677, distance: 87.0
click at [383, 757] on iron-horizontal-list at bounding box center [819, 707] width 1406 height 111
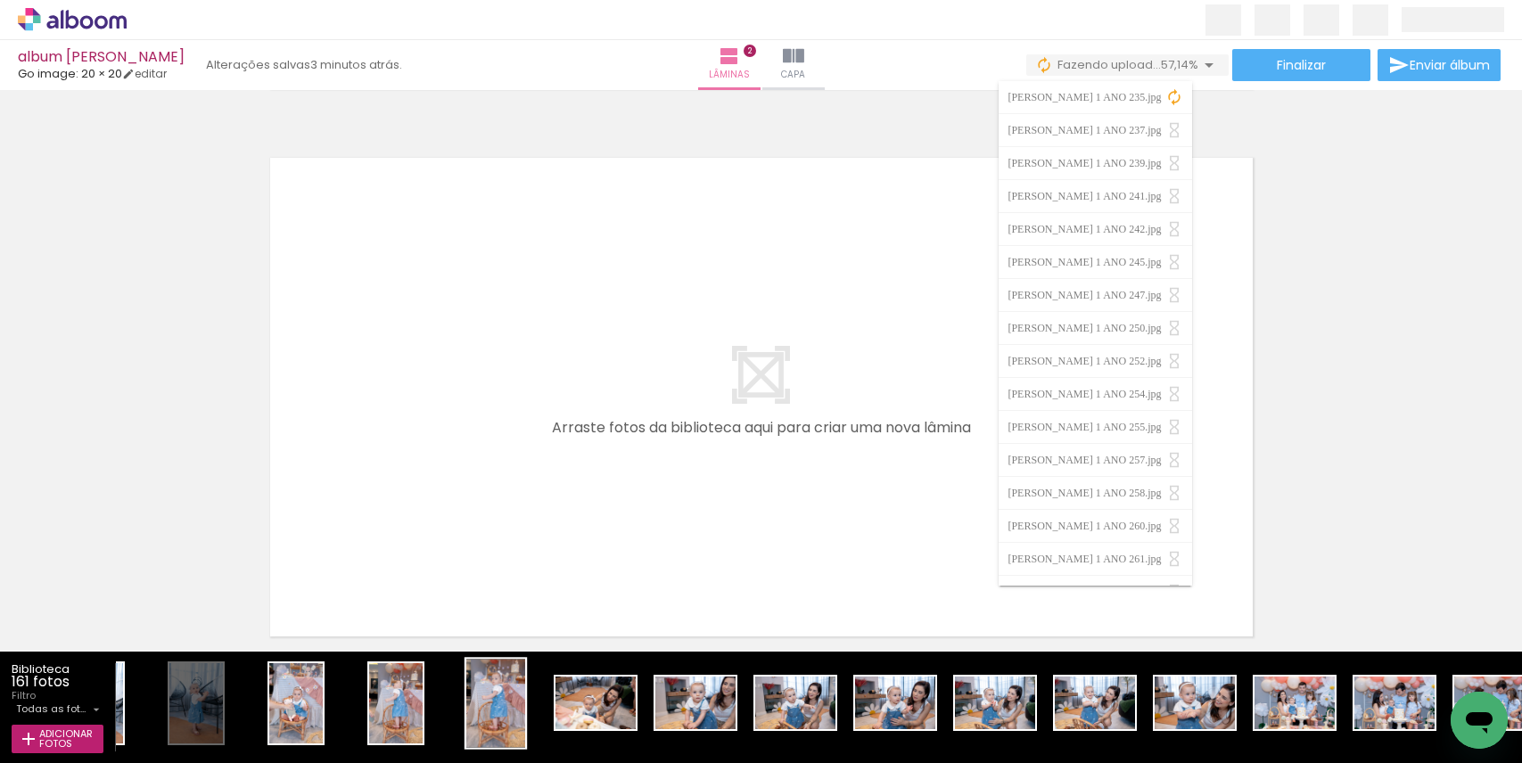
drag, startPoint x: 289, startPoint y: 714, endPoint x: 474, endPoint y: 677, distance: 188.4
click at [368, 493] on quentale-workspace at bounding box center [761, 381] width 1522 height 763
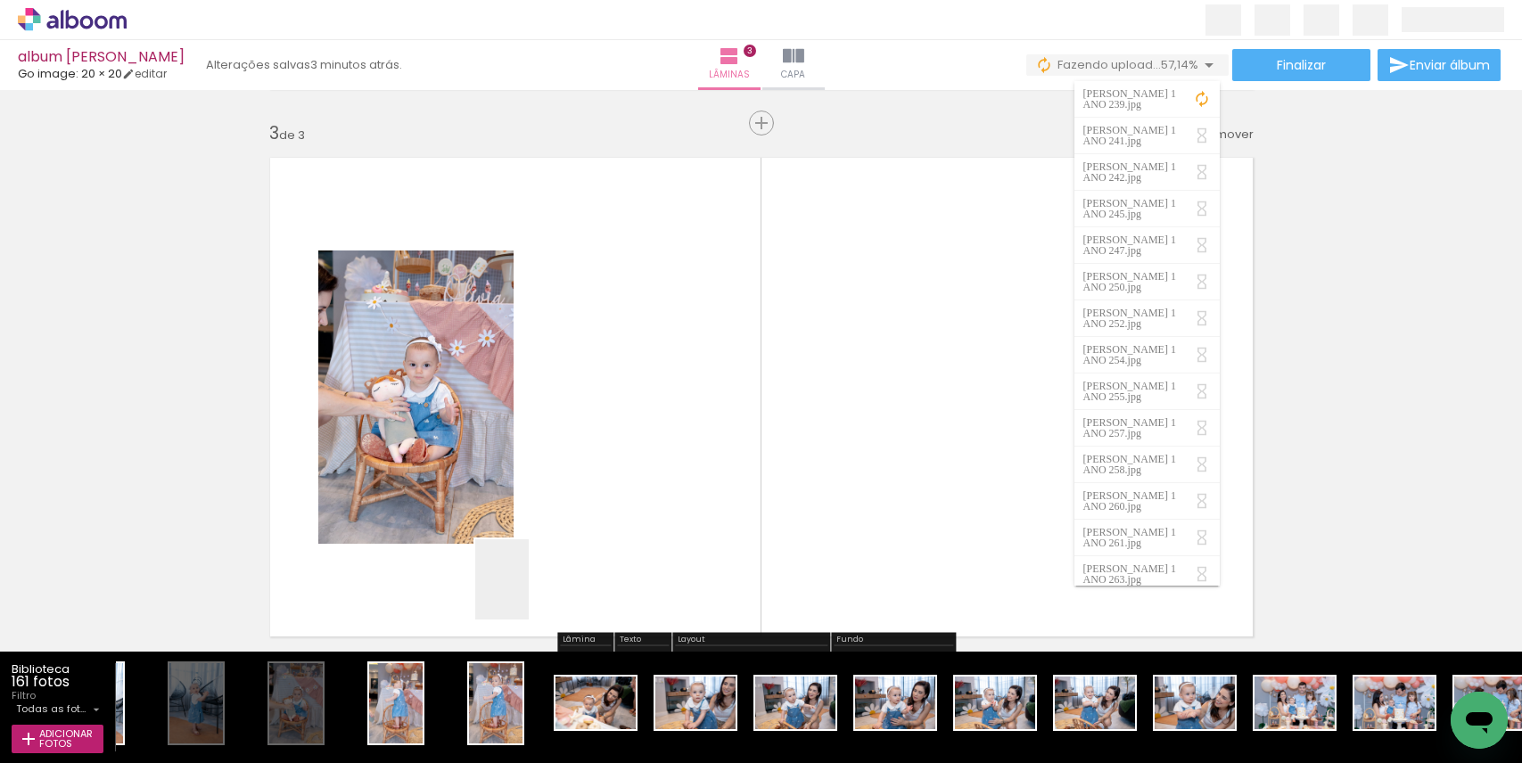
drag, startPoint x: 497, startPoint y: 711, endPoint x: 558, endPoint y: 489, distance: 230.4
click at [558, 489] on quentale-workspace at bounding box center [761, 381] width 1522 height 763
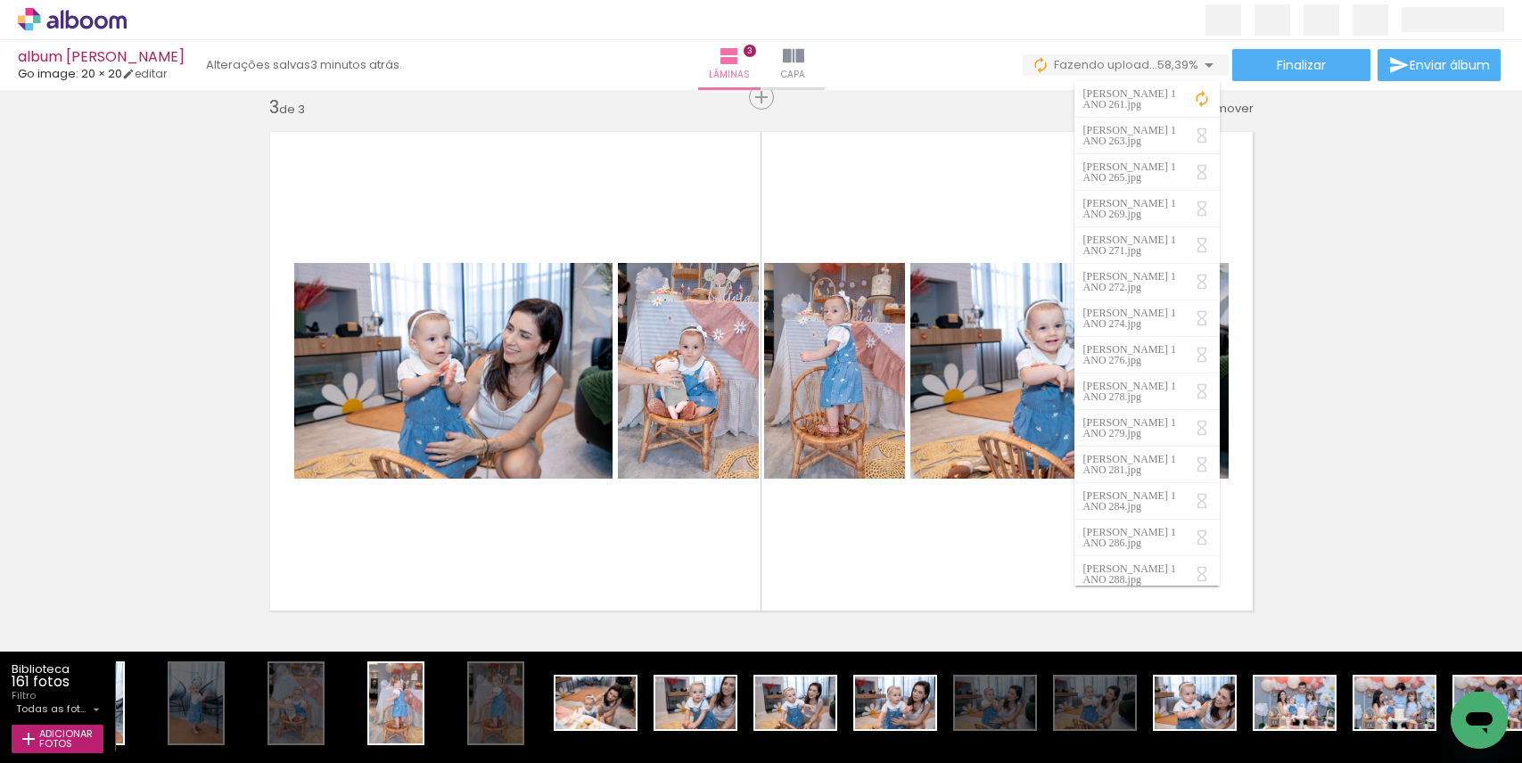
scroll to position [0, 2246]
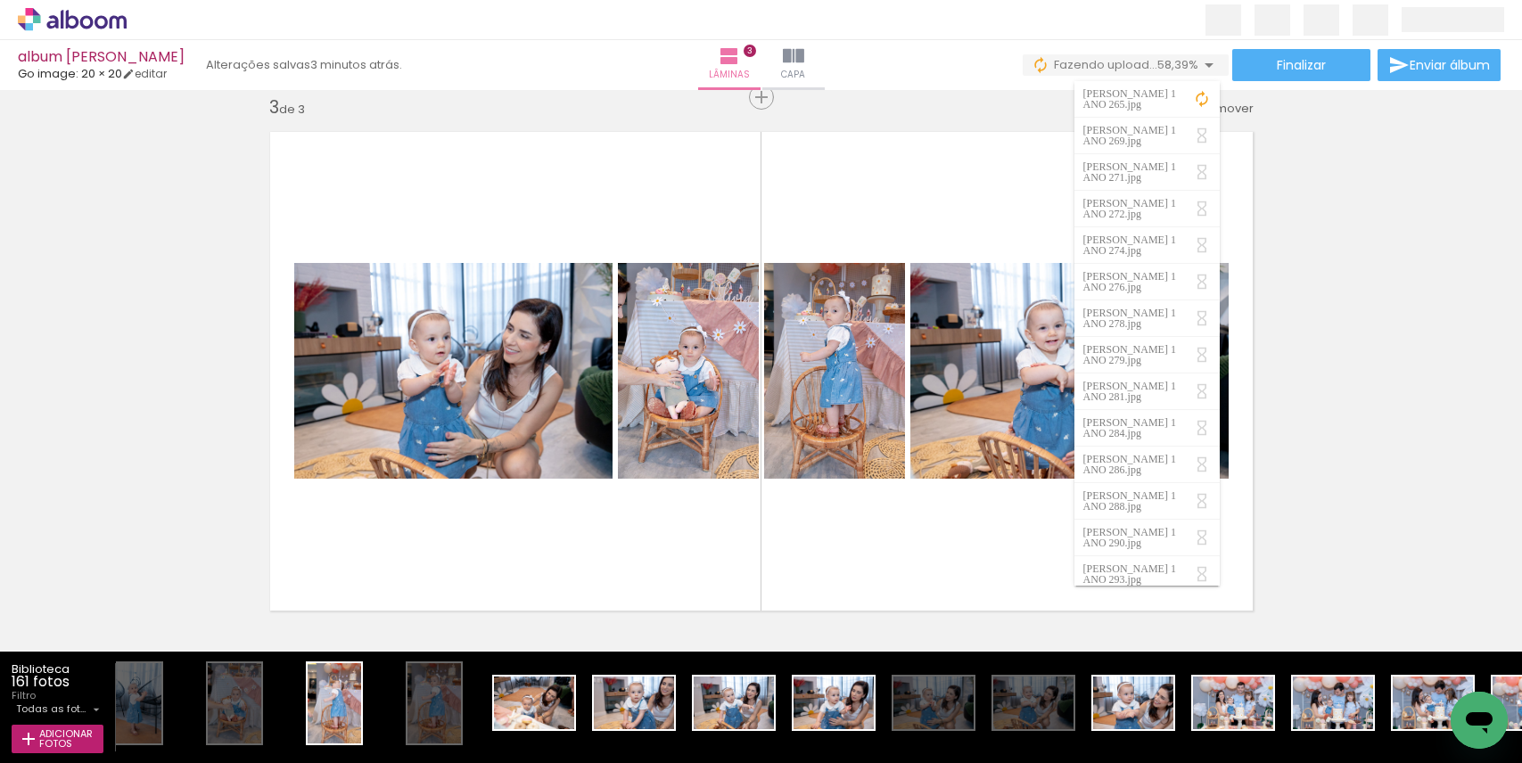
drag, startPoint x: 349, startPoint y: 760, endPoint x: 373, endPoint y: 761, distance: 24.1
click at [373, 761] on iron-horizontal-list at bounding box center [819, 707] width 1406 height 111
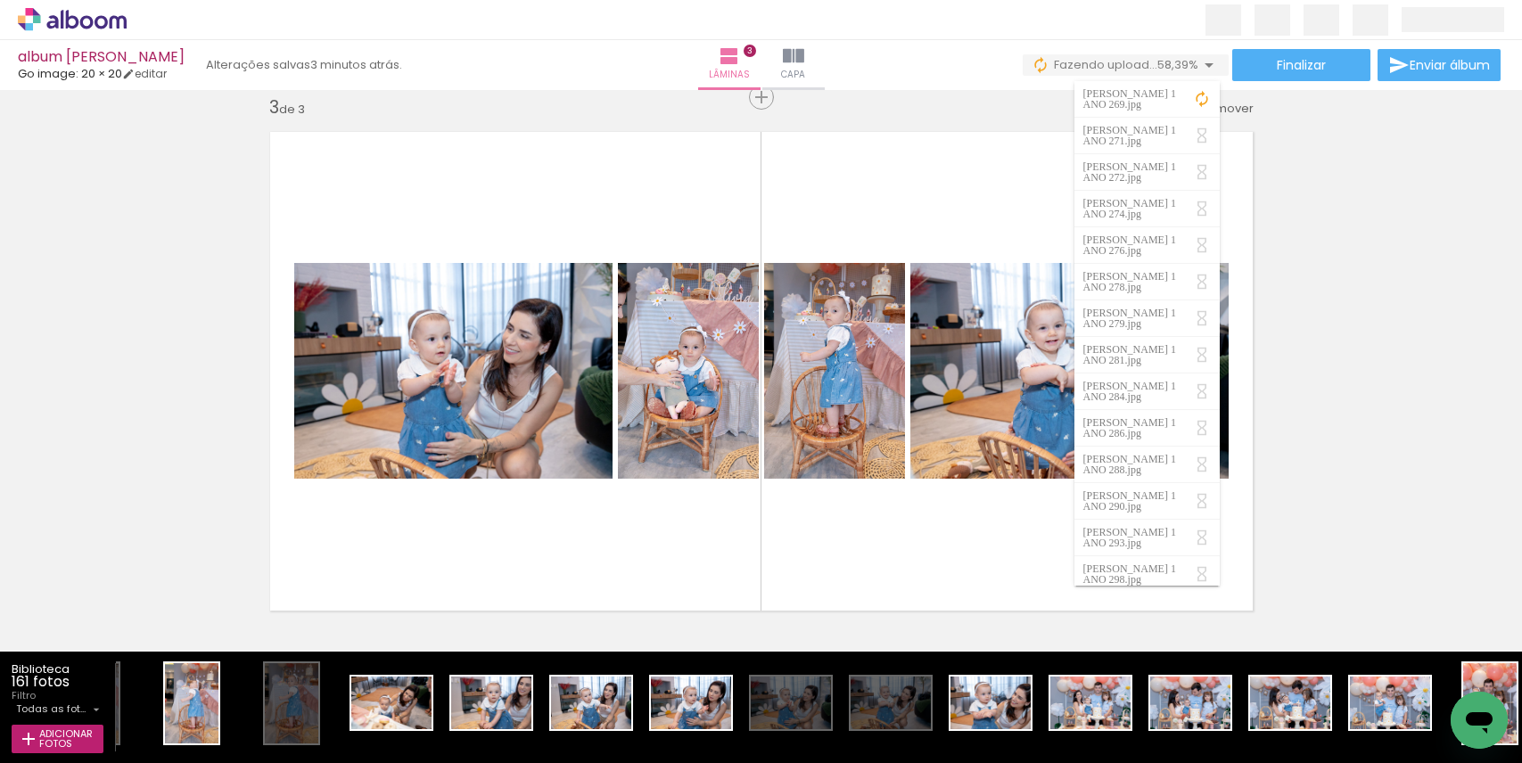
drag, startPoint x: 372, startPoint y: 759, endPoint x: 413, endPoint y: 758, distance: 41.0
click at [413, 758] on iron-horizontal-list at bounding box center [819, 707] width 1406 height 111
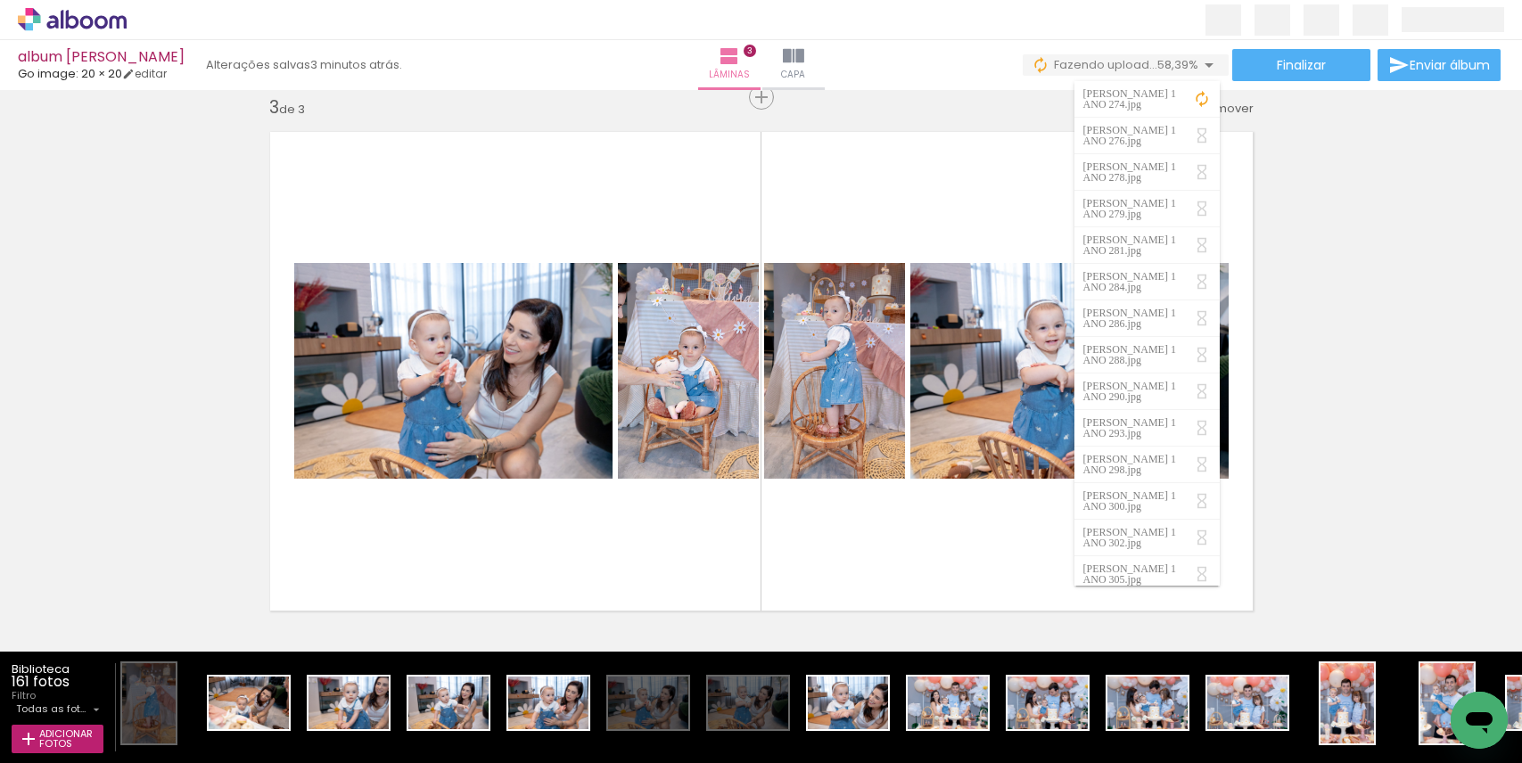
drag, startPoint x: 415, startPoint y: 758, endPoint x: 429, endPoint y: 758, distance: 14.3
click at [429, 758] on iron-horizontal-list at bounding box center [819, 707] width 1406 height 111
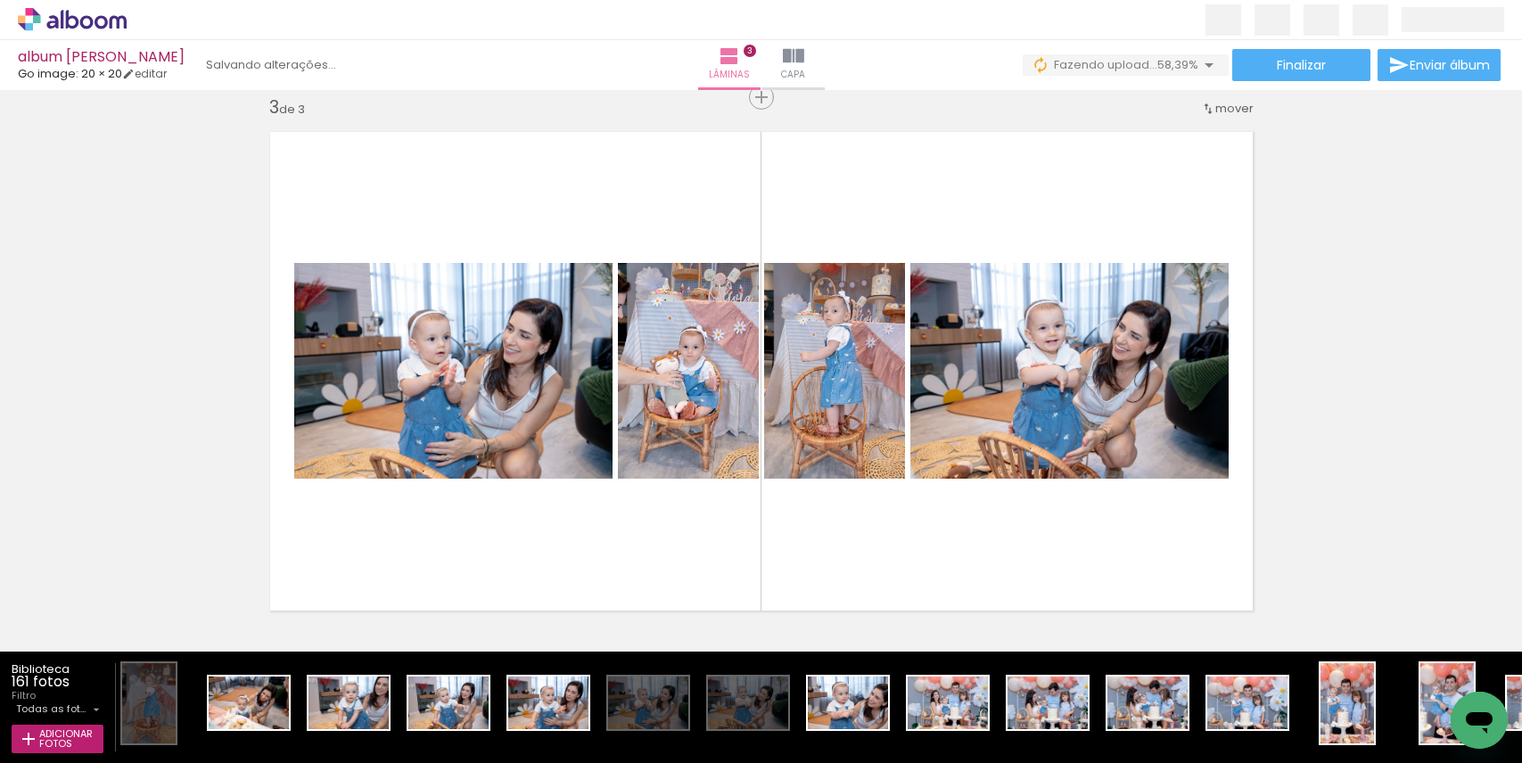
click at [861, 528] on quentale-workspace at bounding box center [761, 381] width 1522 height 763
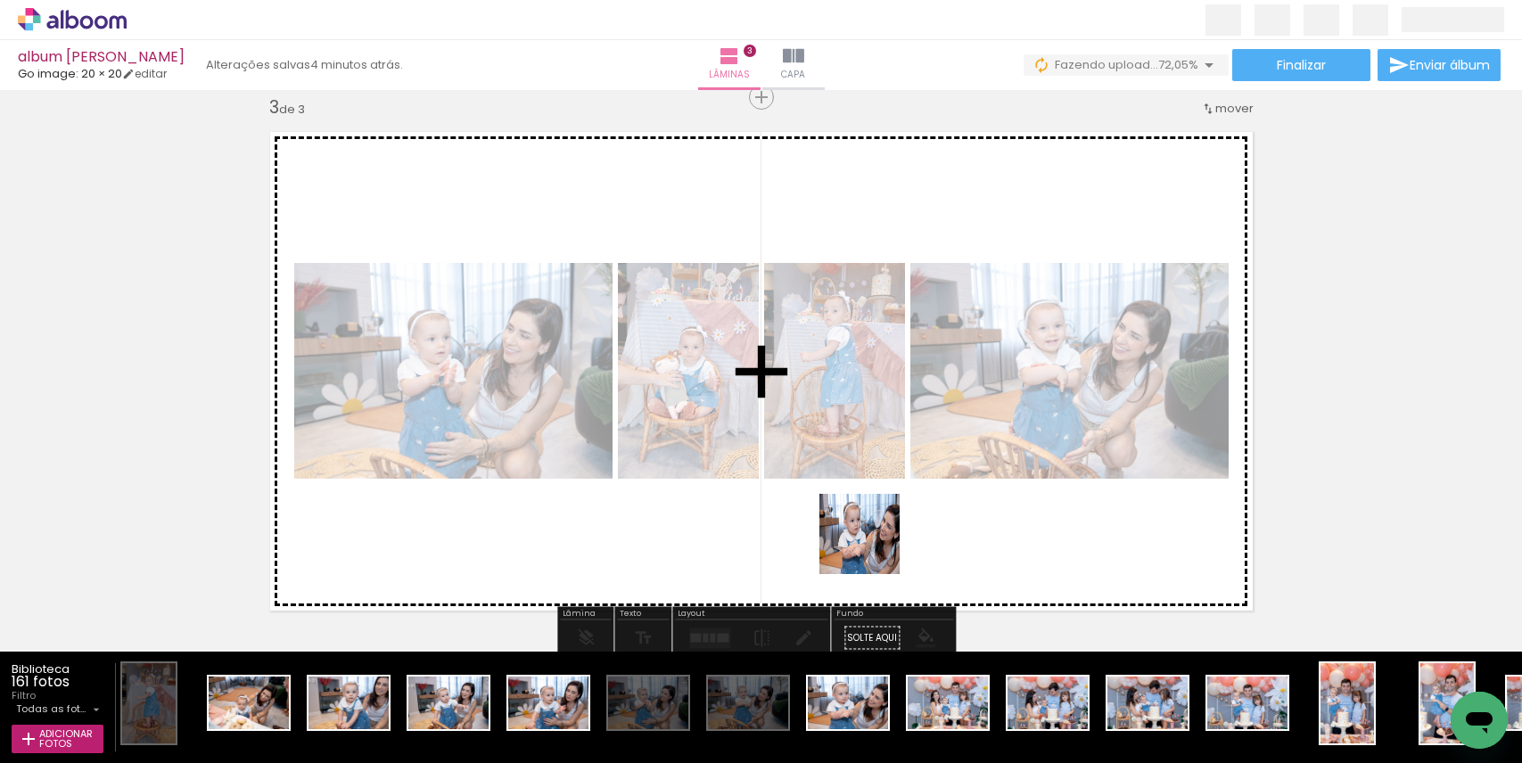
drag, startPoint x: 859, startPoint y: 659, endPoint x: 873, endPoint y: 548, distance: 112.4
click at [873, 548] on quentale-workspace at bounding box center [761, 381] width 1522 height 763
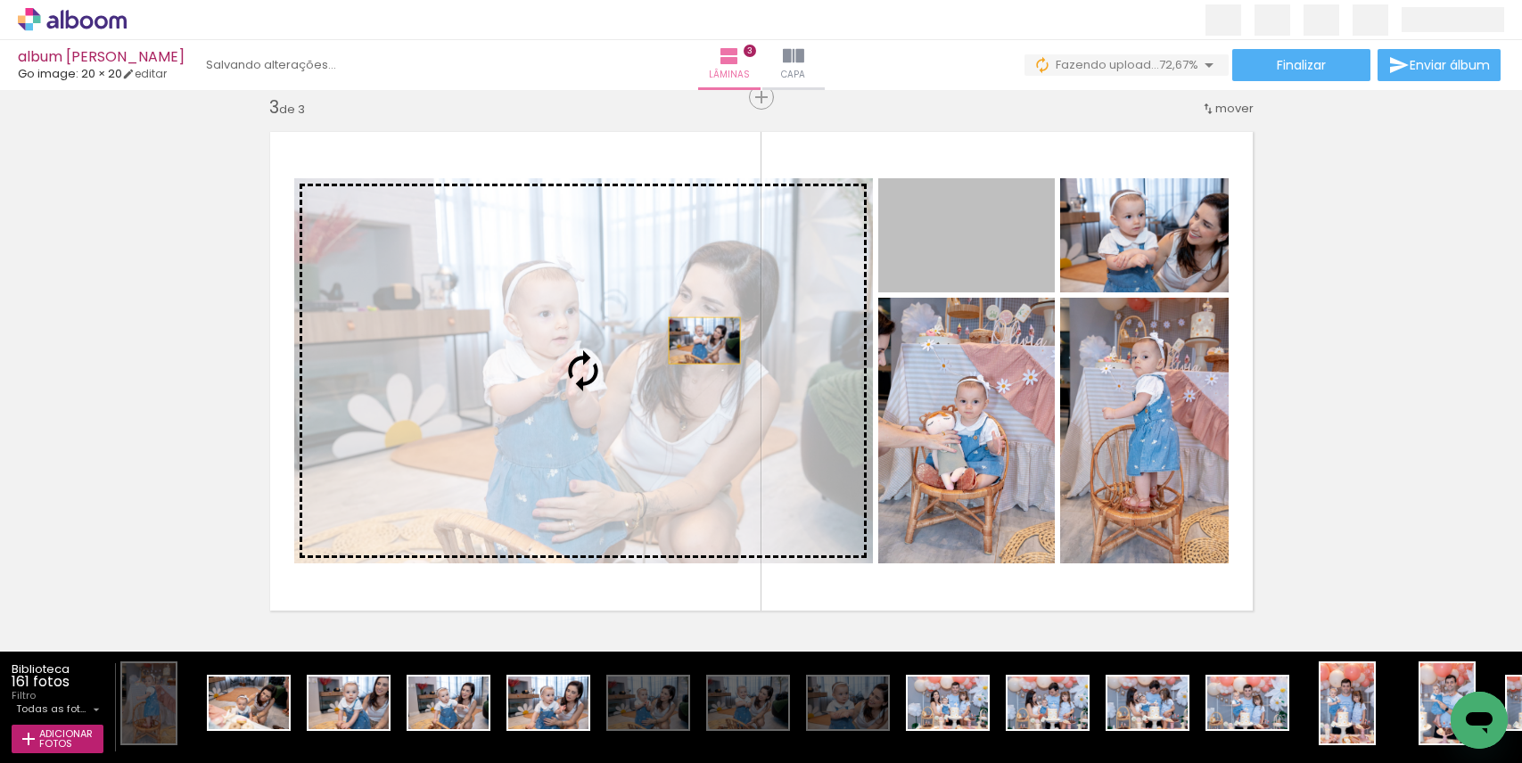
drag, startPoint x: 967, startPoint y: 260, endPoint x: 697, endPoint y: 341, distance: 281.3
click at [0, 0] on slot at bounding box center [0, 0] width 0 height 0
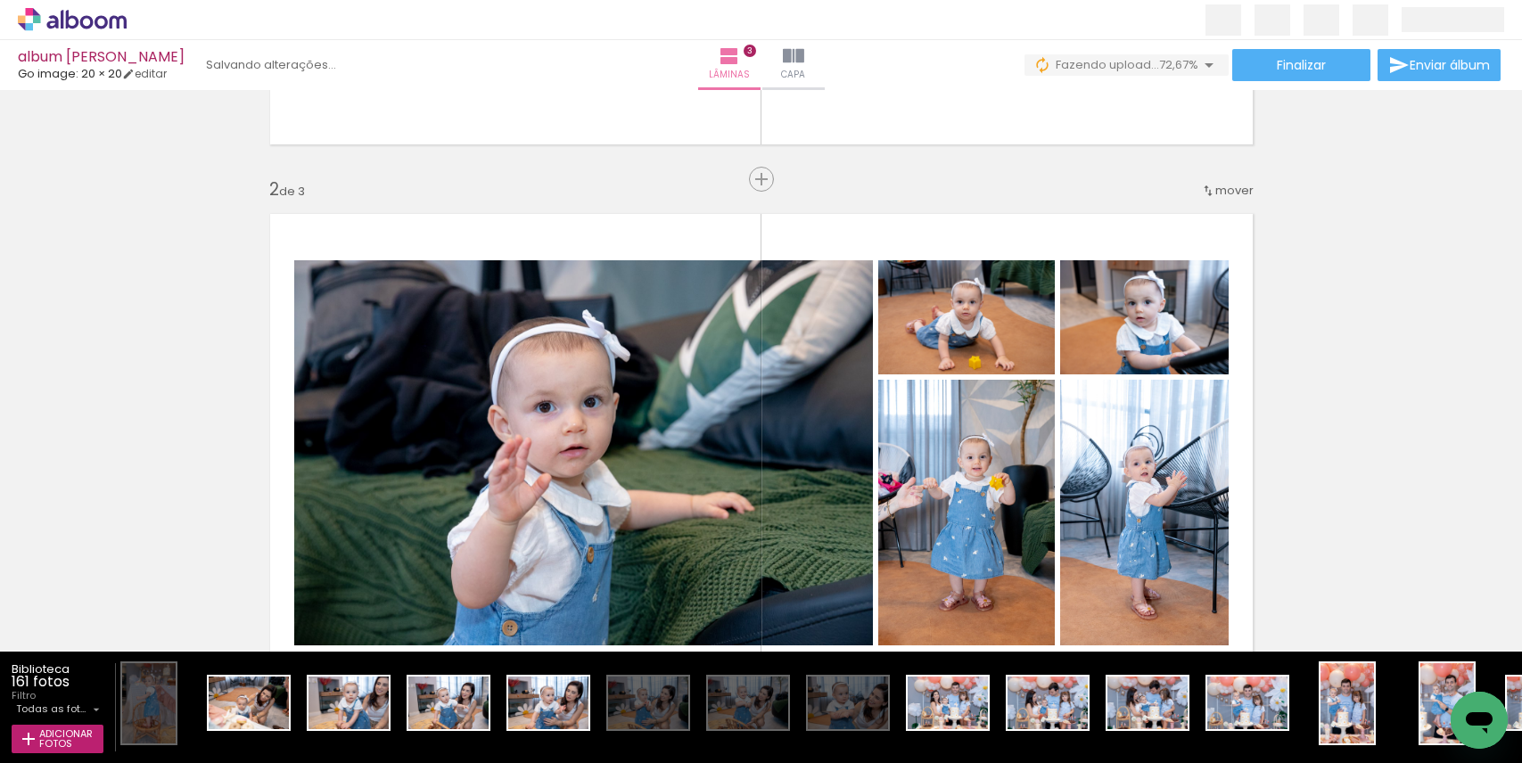
scroll to position [375, 0]
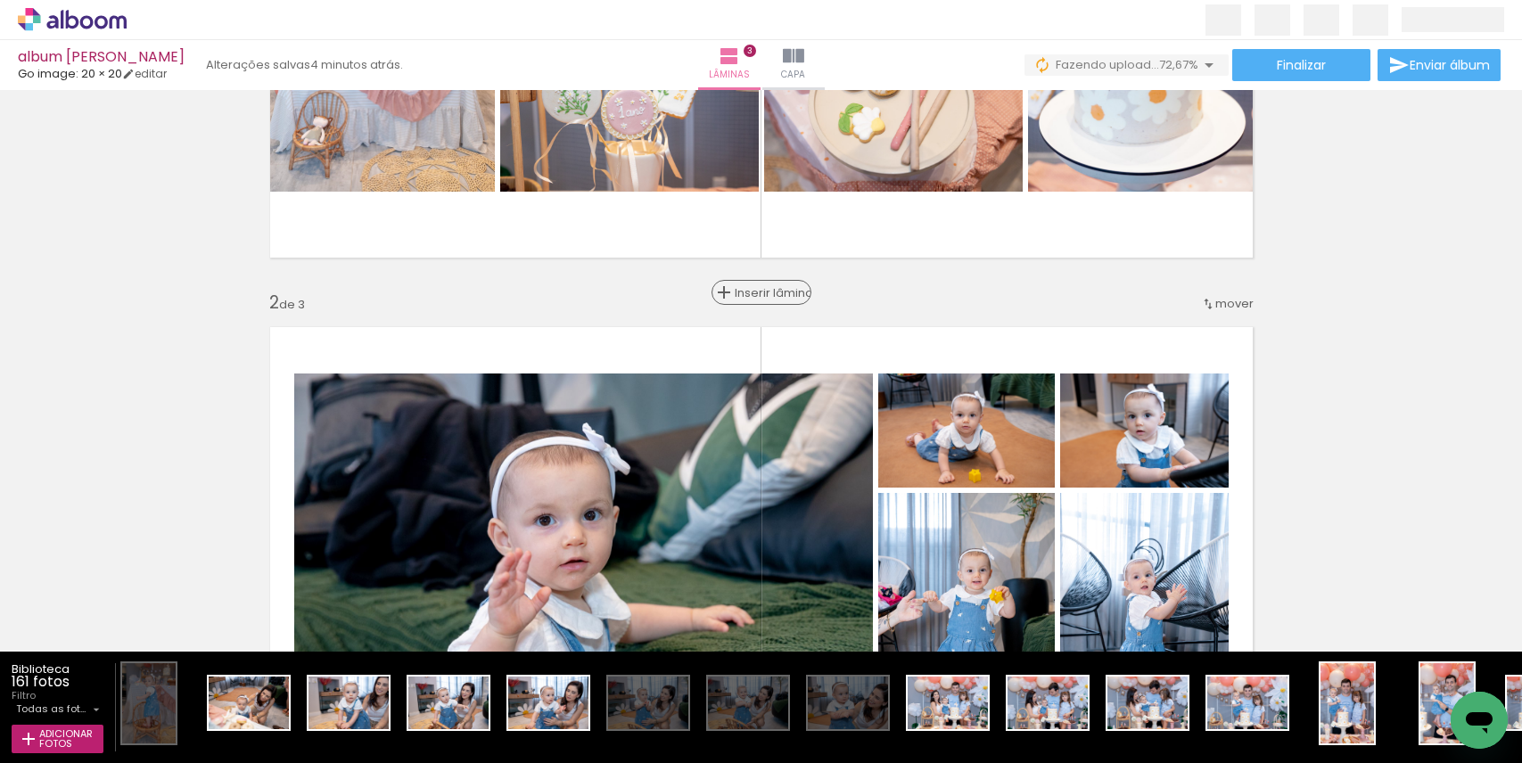
click at [755, 295] on span "Inserir lâmina" at bounding box center [770, 293] width 70 height 12
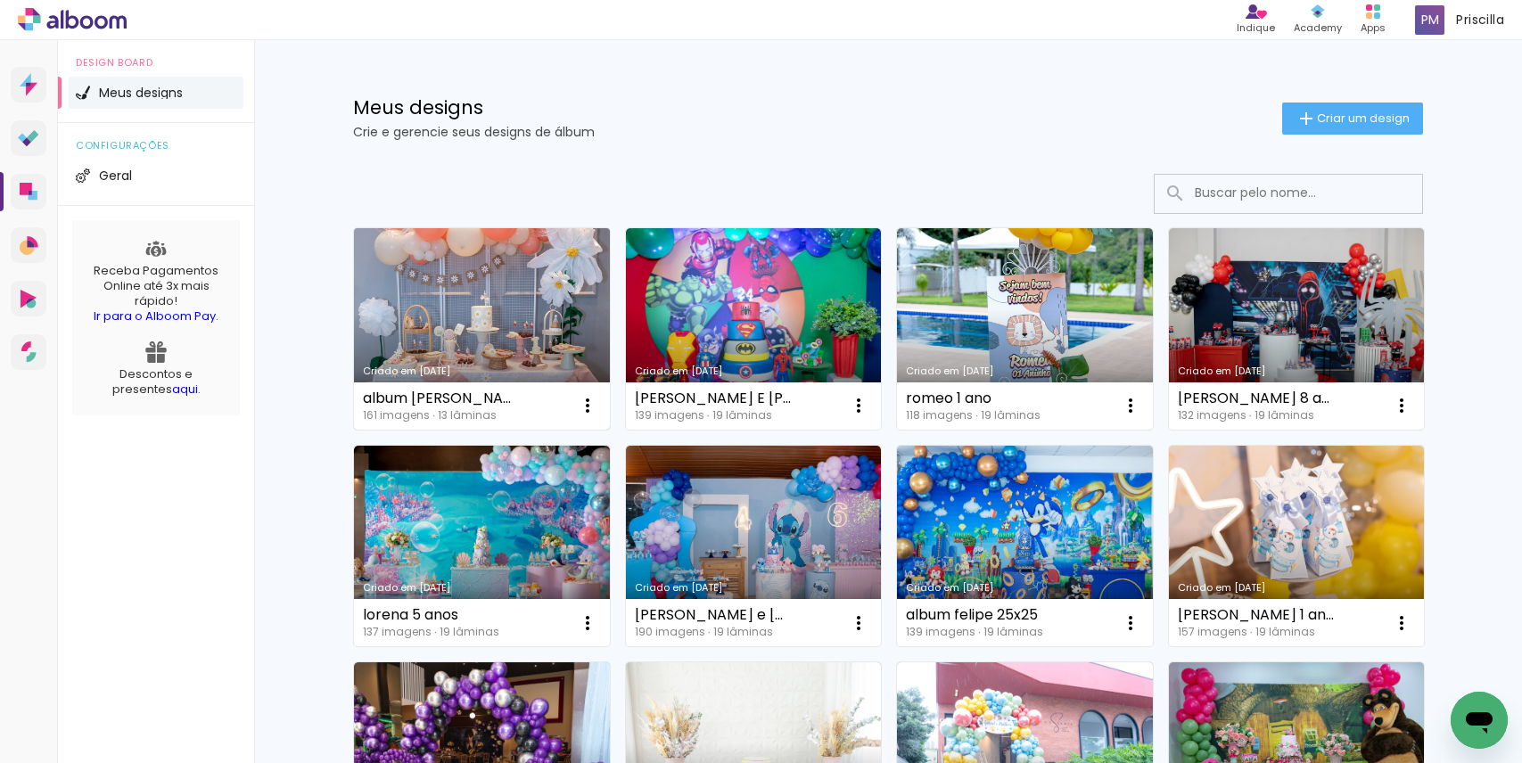
click at [438, 328] on link "Criado em [DATE]" at bounding box center [482, 329] width 256 height 202
click at [511, 316] on link "Criado em [DATE]" at bounding box center [482, 329] width 256 height 202
click at [495, 296] on link "Criado em [DATE]" at bounding box center [482, 329] width 256 height 202
